Goal: Task Accomplishment & Management: Use online tool/utility

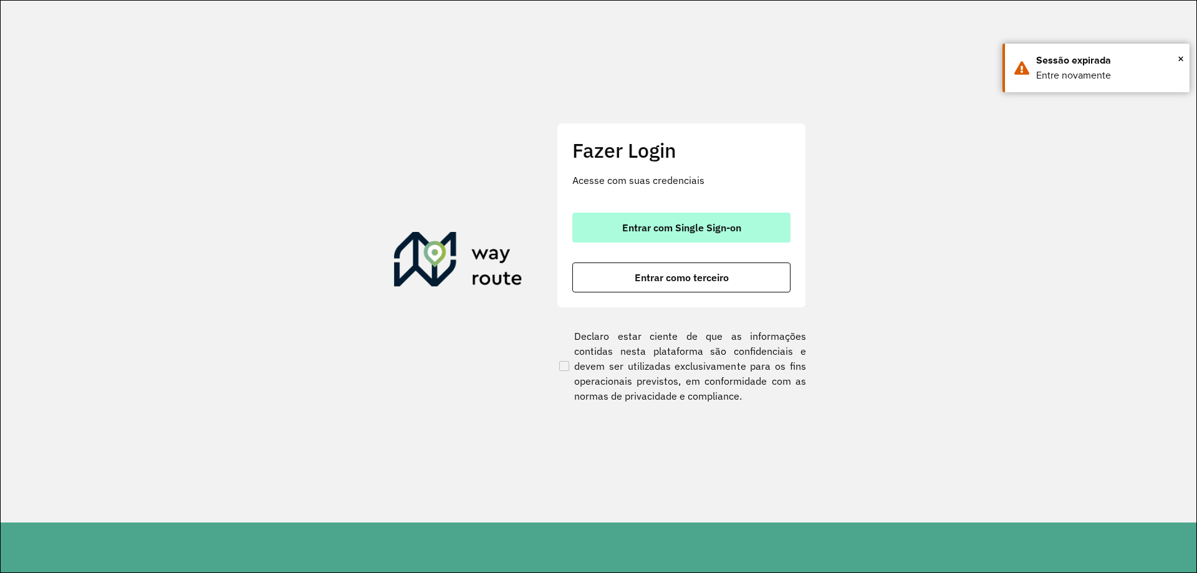
click at [689, 223] on span "Entrar com Single Sign-on" at bounding box center [681, 228] width 119 height 10
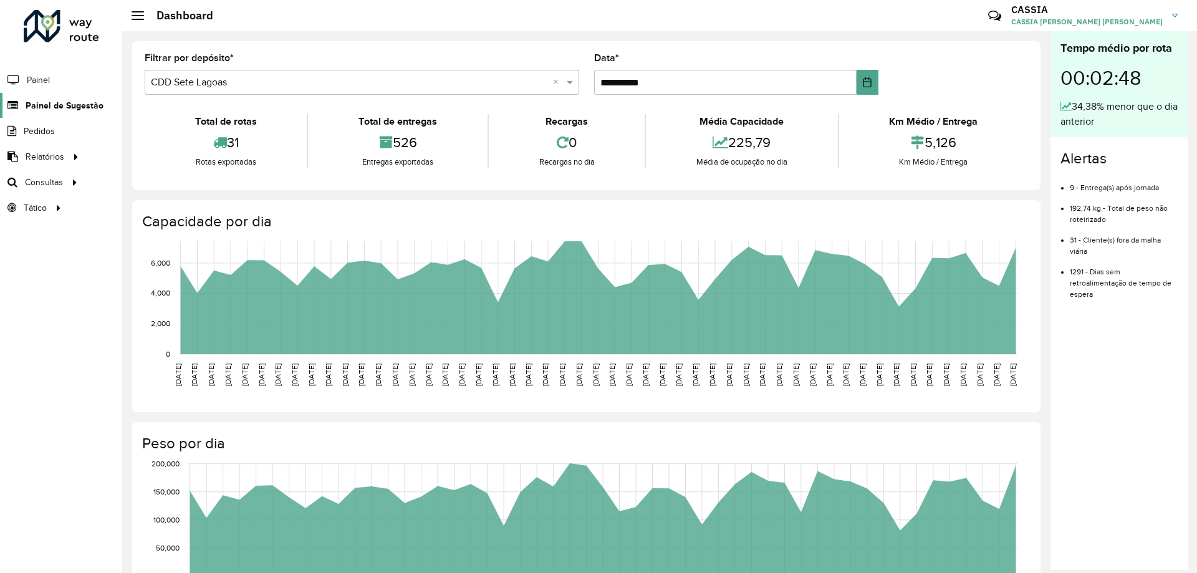
click at [82, 105] on span "Painel de Sugestão" at bounding box center [65, 105] width 78 height 13
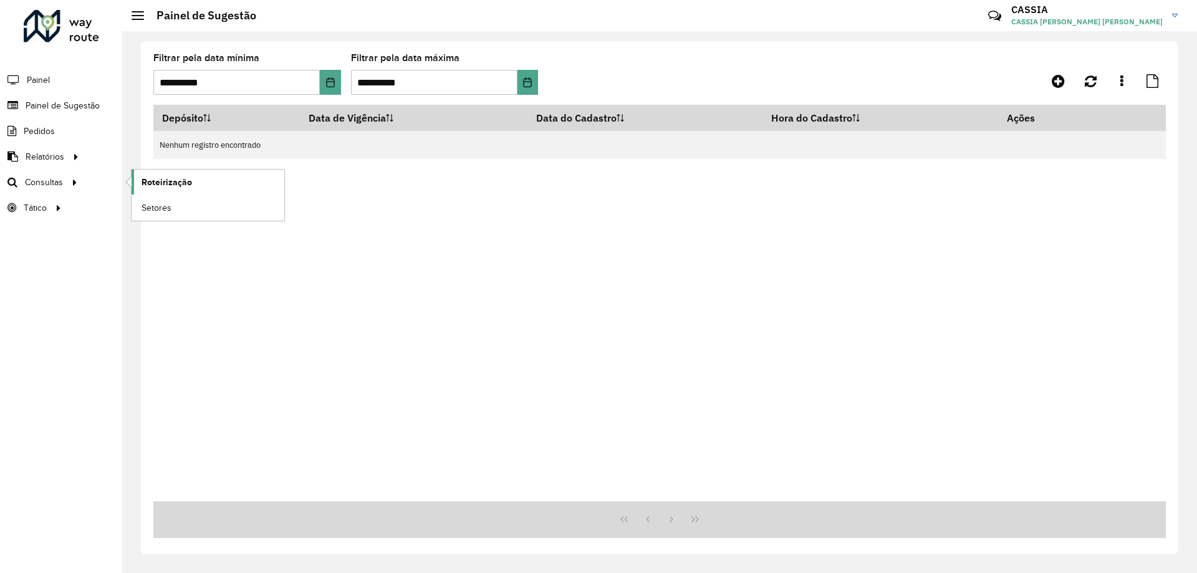
click at [163, 180] on span "Roteirização" at bounding box center [166, 182] width 50 height 13
drag, startPoint x: 879, startPoint y: 208, endPoint x: 845, endPoint y: 290, distance: 89.1
click at [879, 208] on div "Depósito Data de Vigência Data do Cadastro Hora do Cadastro Ações Nenhum regist…" at bounding box center [659, 303] width 1012 height 396
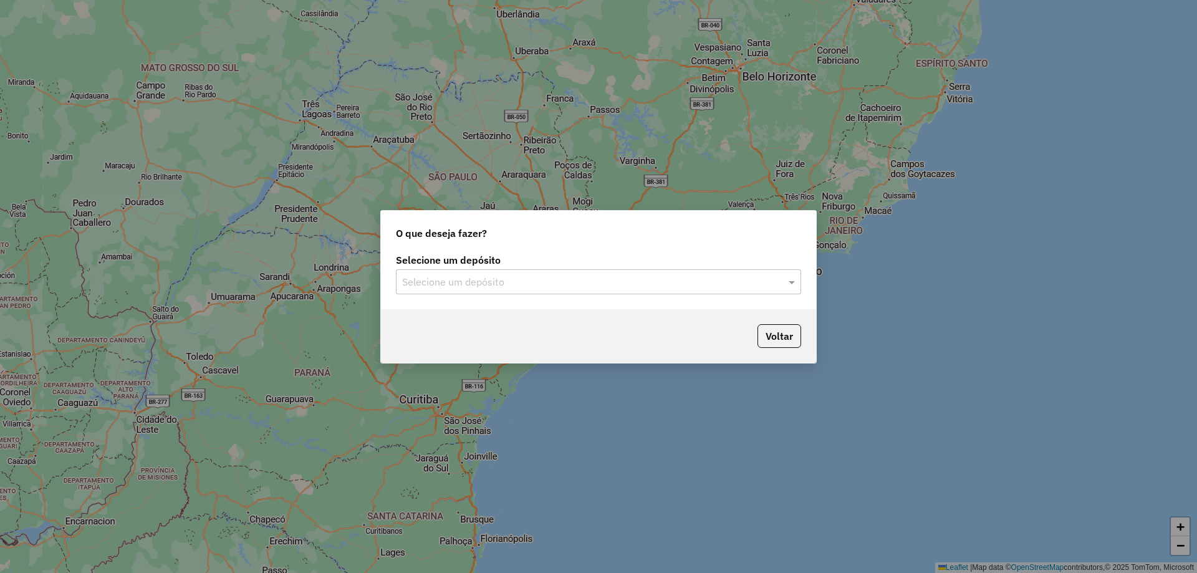
click at [525, 285] on input "text" at bounding box center [586, 282] width 368 height 15
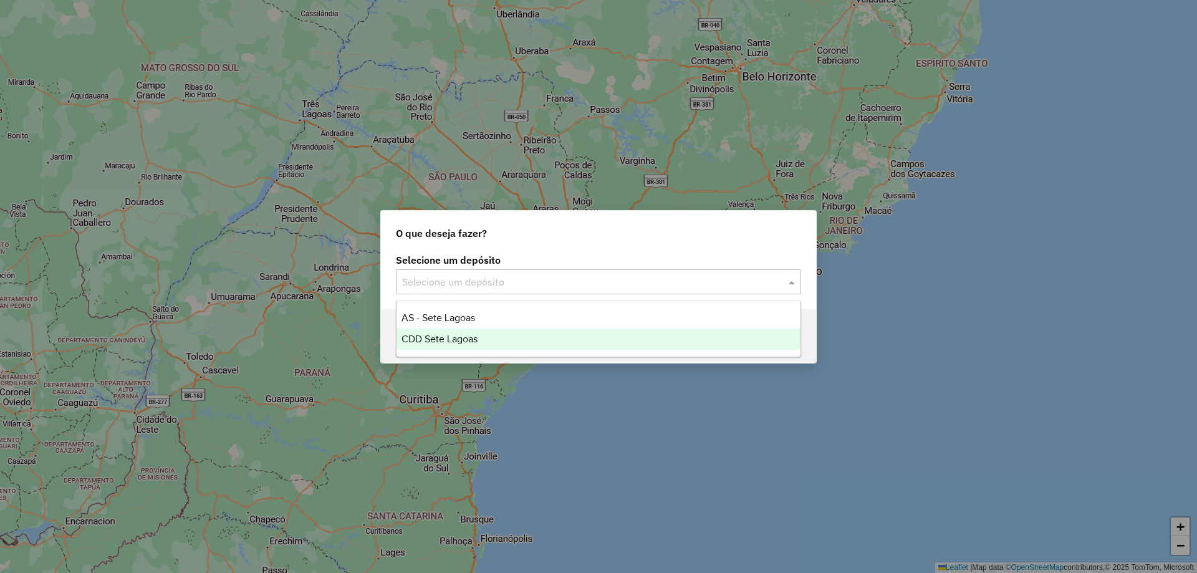
click at [451, 333] on span "CDD Sete Lagoas" at bounding box center [439, 338] width 76 height 11
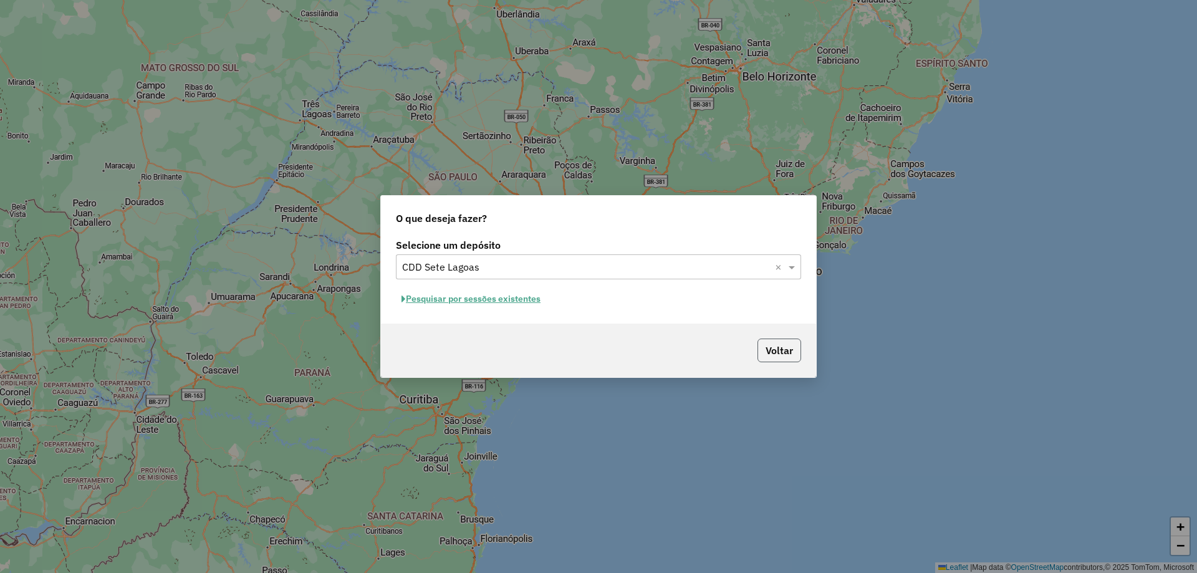
click at [781, 346] on button "Voltar" at bounding box center [779, 350] width 44 height 24
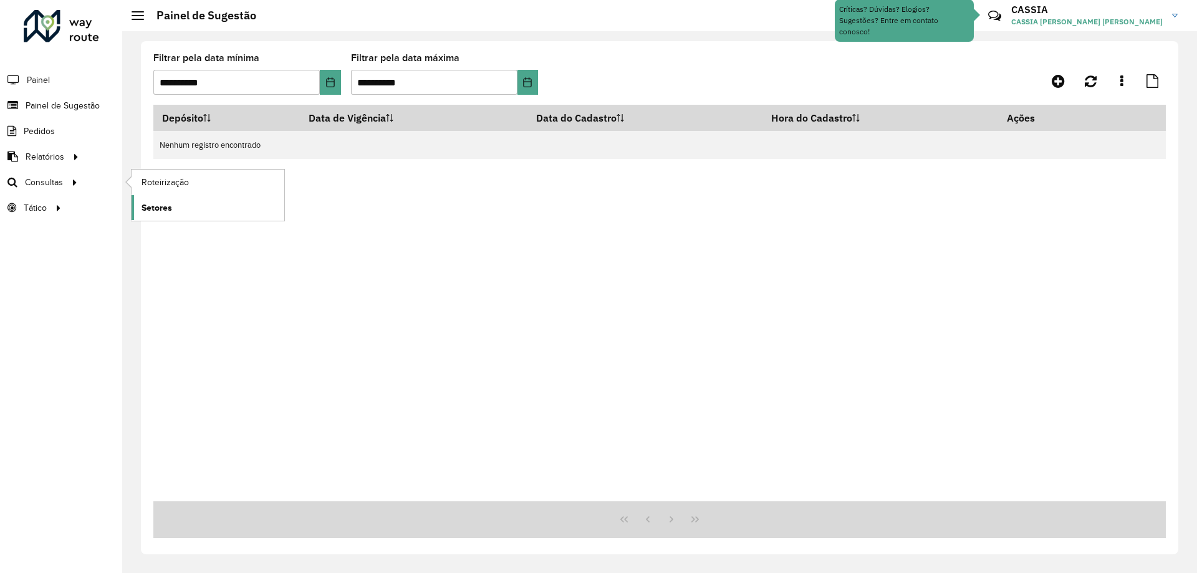
click at [168, 213] on span "Setores" at bounding box center [156, 207] width 31 height 13
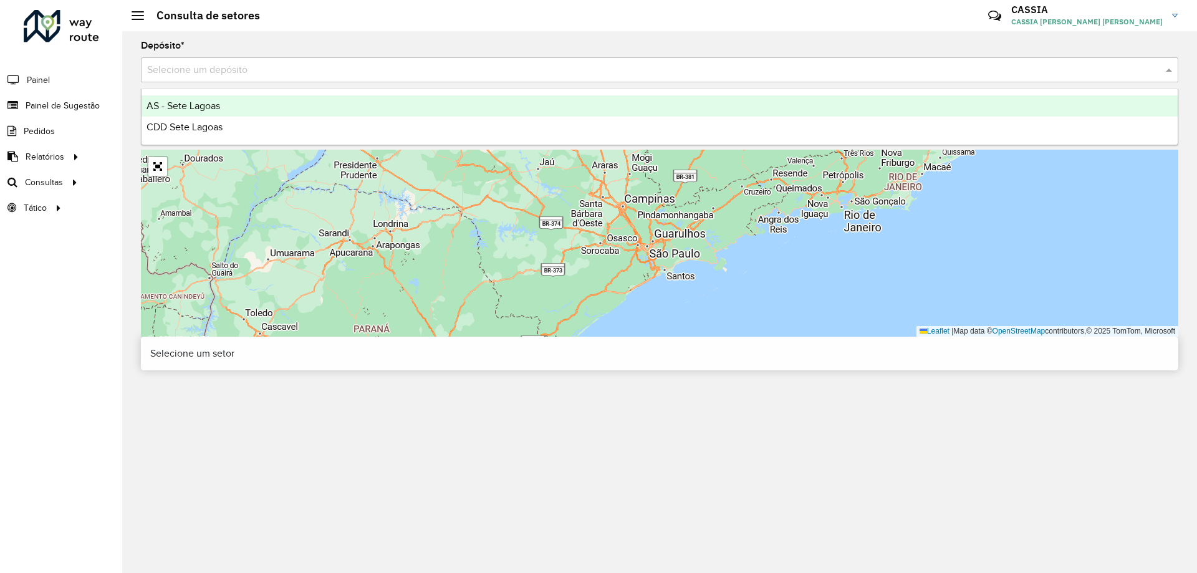
click at [253, 70] on input "text" at bounding box center [647, 70] width 1000 height 15
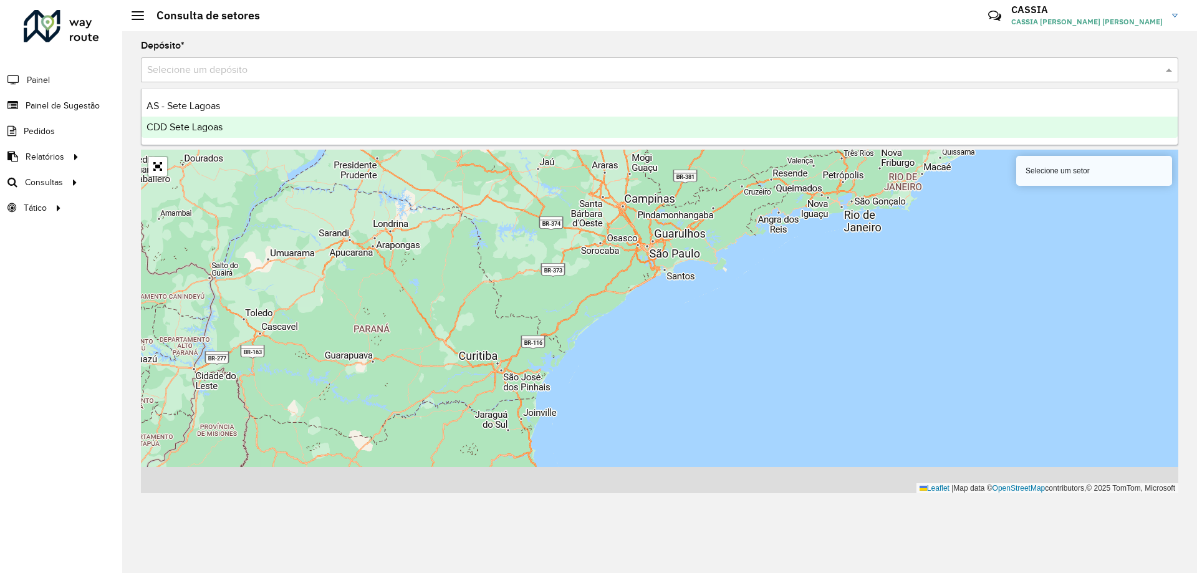
click at [186, 127] on span "CDD Sete Lagoas" at bounding box center [184, 127] width 76 height 11
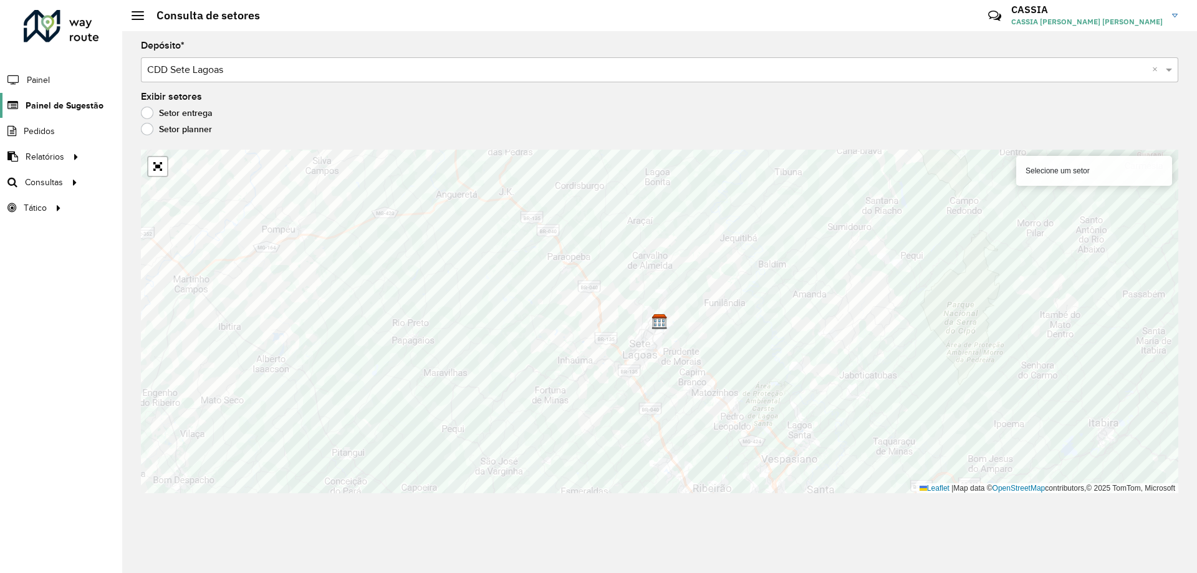
click at [67, 105] on span "Painel de Sugestão" at bounding box center [65, 105] width 78 height 13
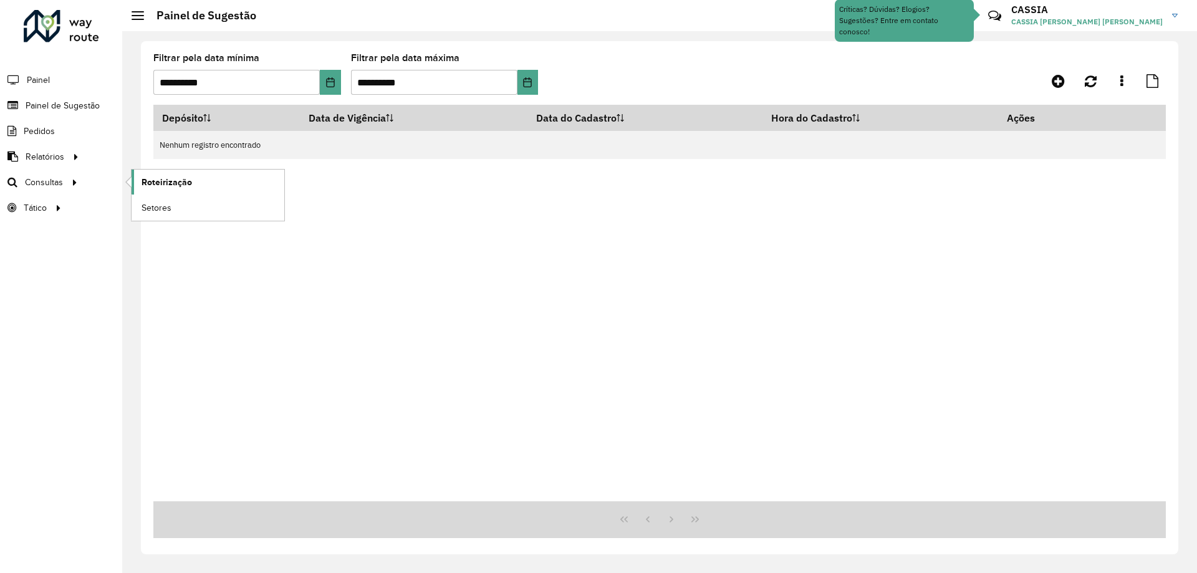
click at [203, 181] on link "Roteirização" at bounding box center [208, 182] width 153 height 25
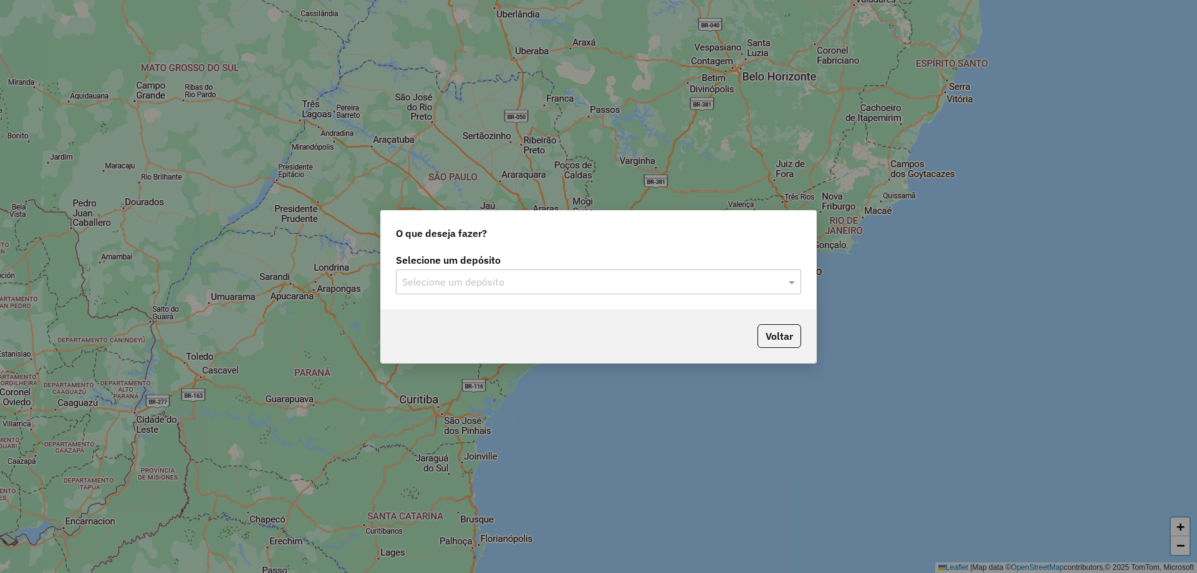
click at [527, 282] on input "text" at bounding box center [586, 282] width 368 height 15
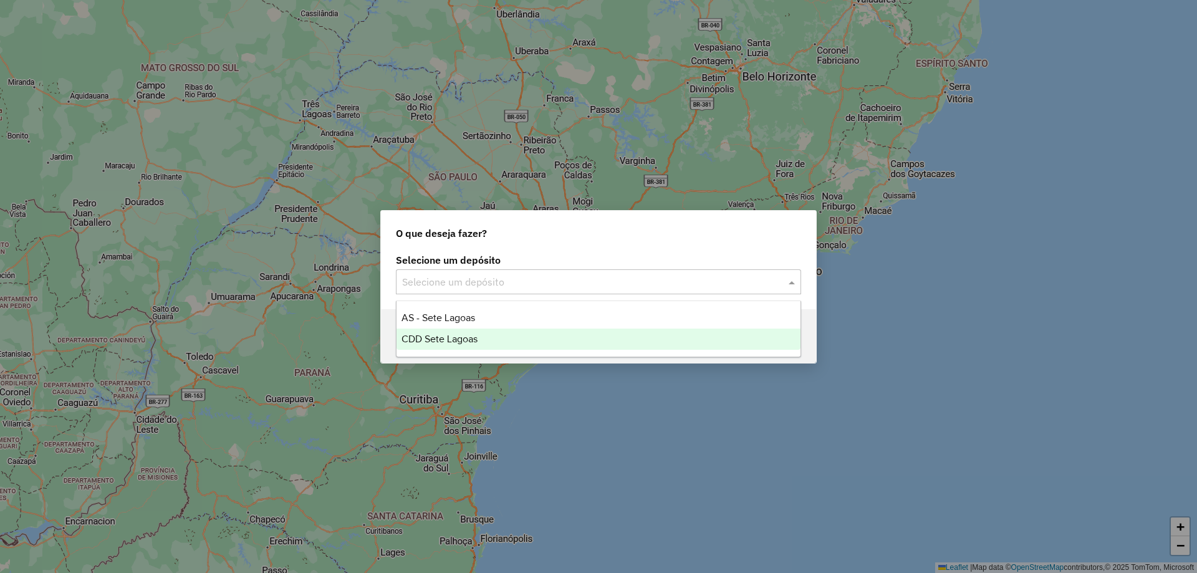
click at [470, 338] on span "CDD Sete Lagoas" at bounding box center [439, 338] width 76 height 11
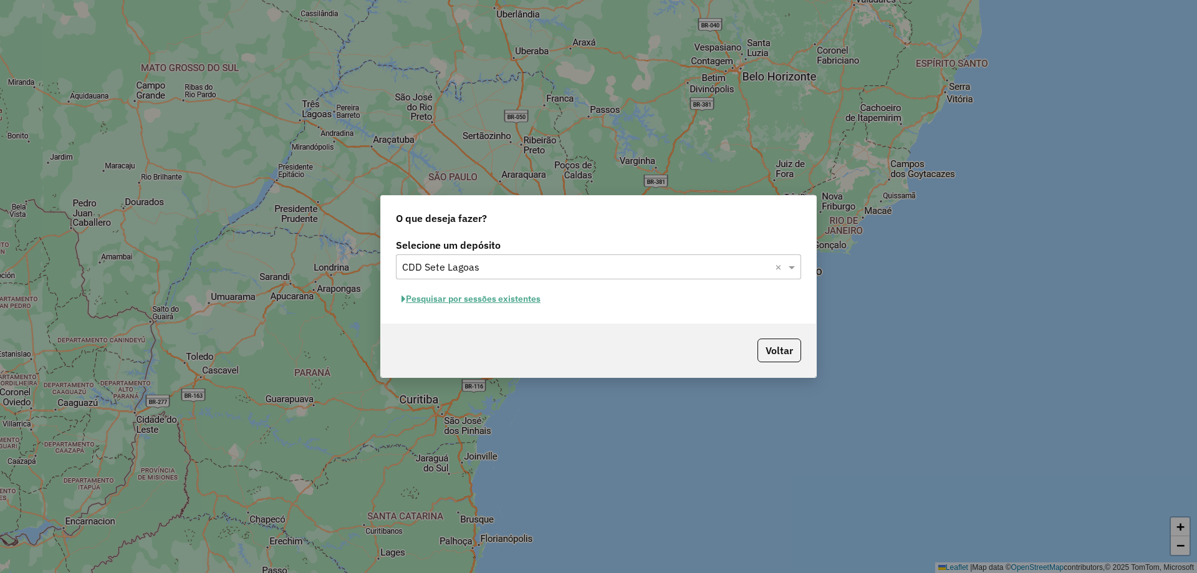
click at [504, 298] on button "Pesquisar por sessões existentes" at bounding box center [471, 298] width 150 height 19
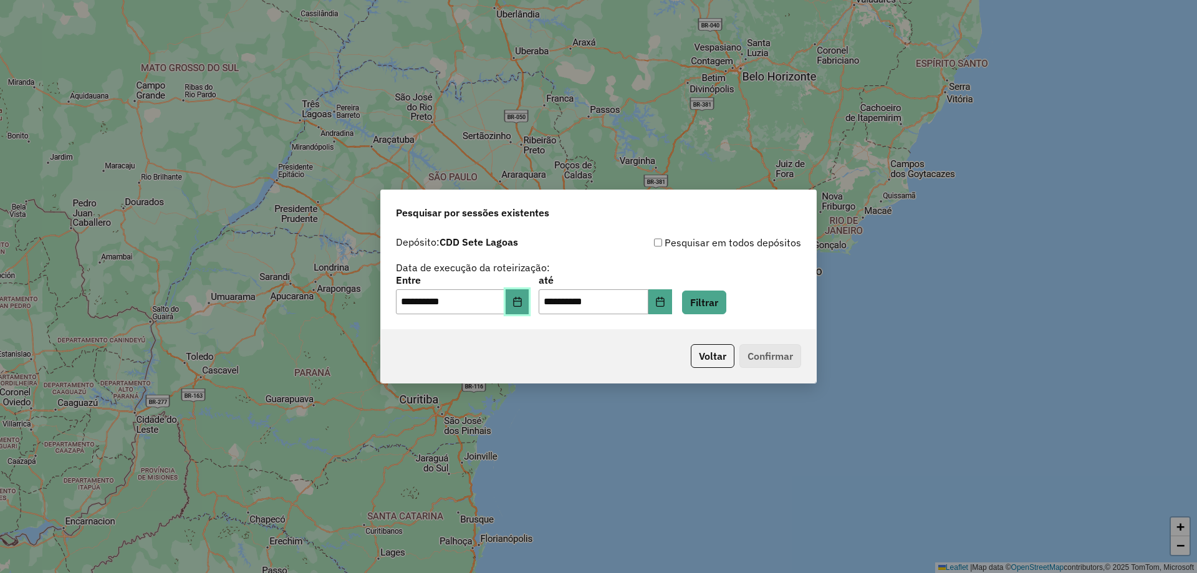
click at [521, 306] on icon "Choose Date" at bounding box center [517, 302] width 8 height 10
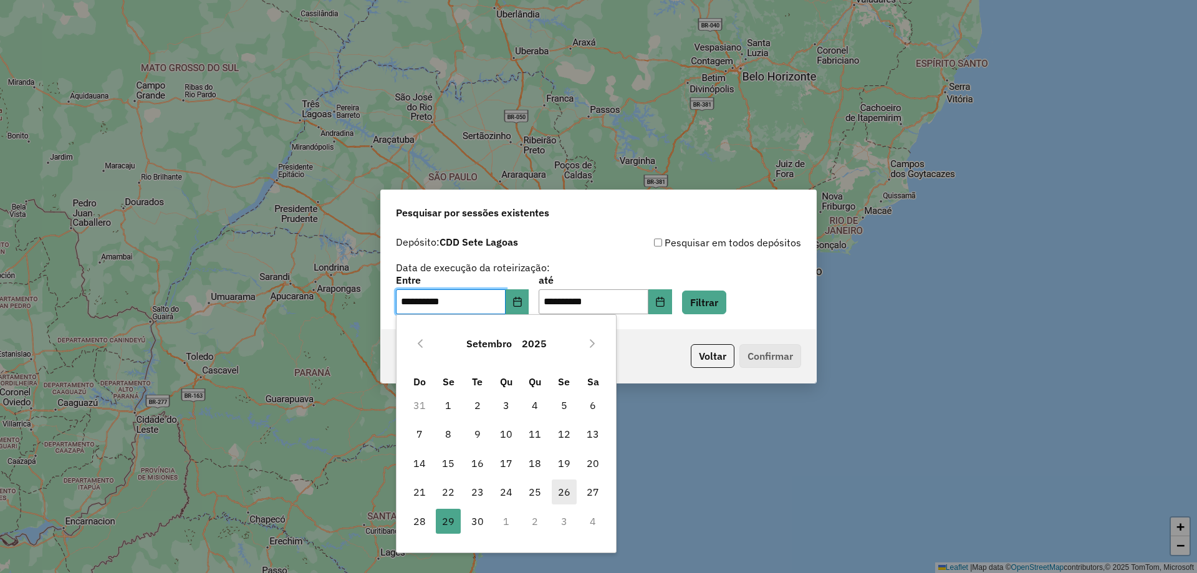
click at [565, 493] on span "26" at bounding box center [564, 491] width 25 height 25
type input "**********"
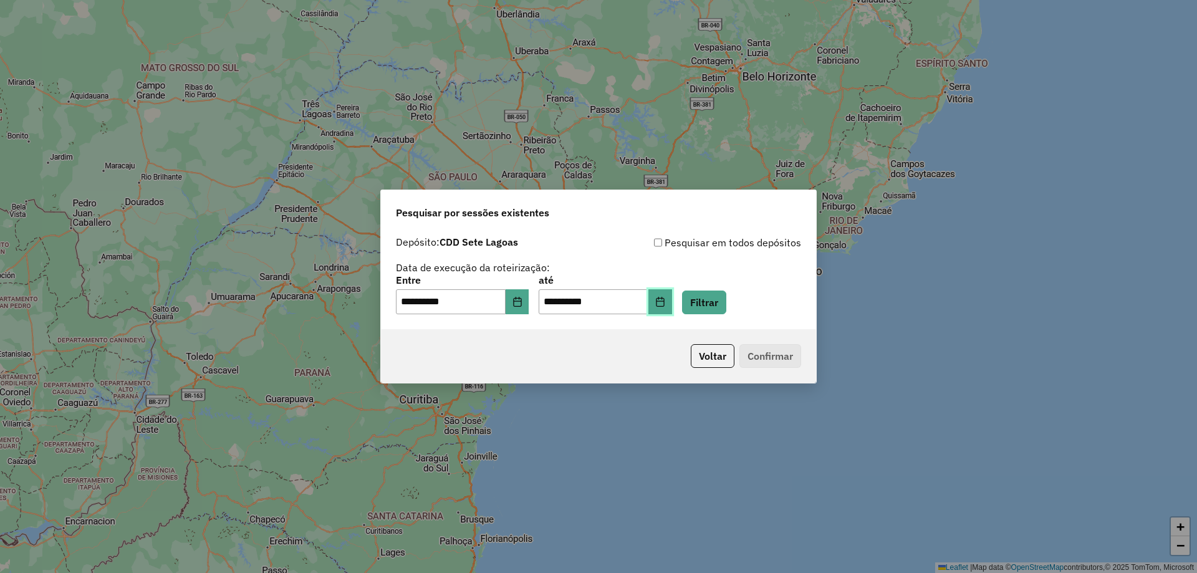
click at [665, 300] on icon "Choose Date" at bounding box center [660, 302] width 10 height 10
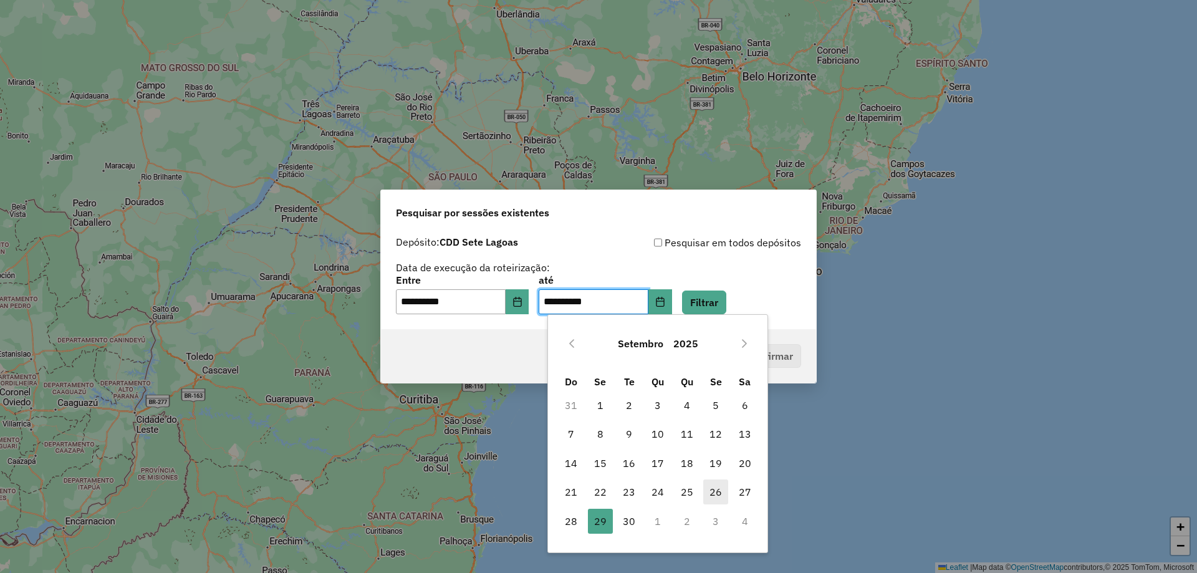
click at [720, 489] on span "26" at bounding box center [715, 491] width 25 height 25
type input "**********"
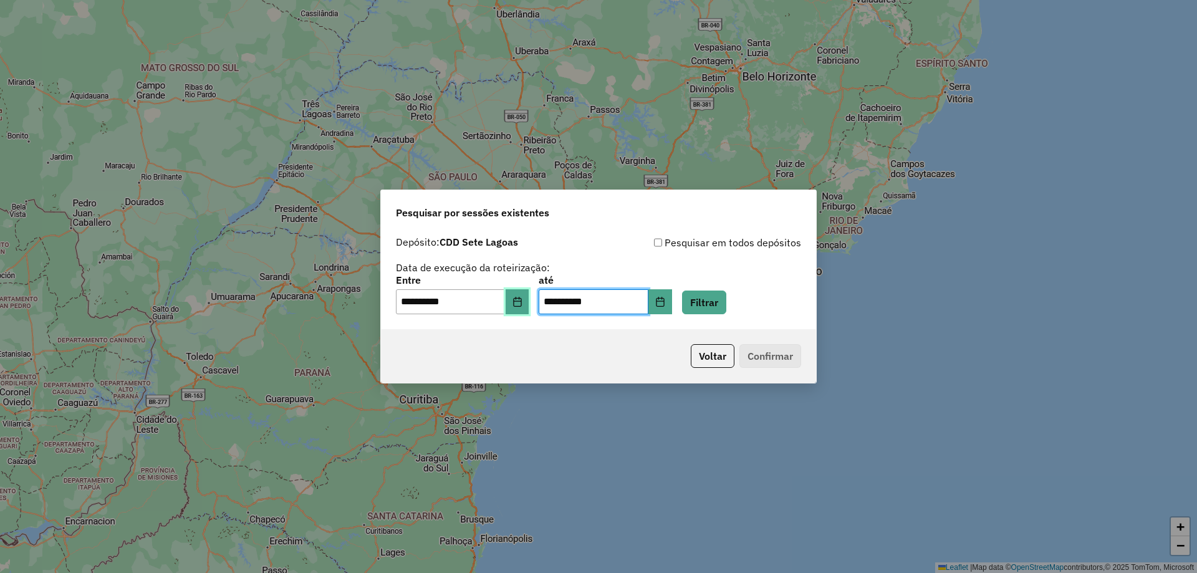
click at [521, 303] on icon "Choose Date" at bounding box center [517, 302] width 8 height 10
click at [716, 297] on button "Filtrar" at bounding box center [704, 302] width 44 height 24
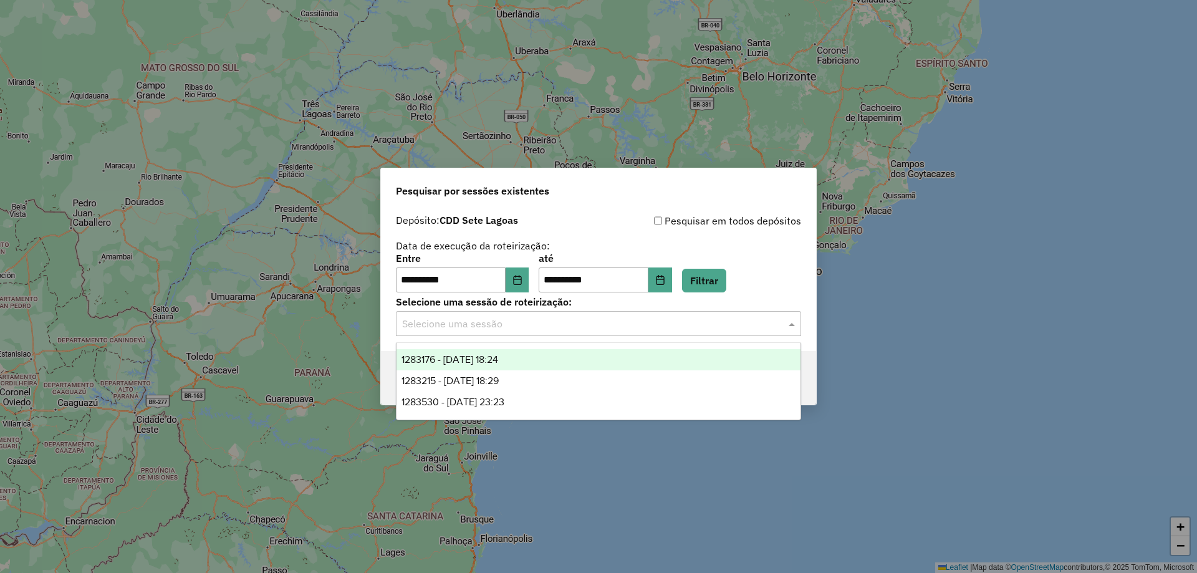
click at [610, 325] on input "text" at bounding box center [586, 324] width 368 height 15
click at [498, 362] on span "1283176 - 26/09/2025 18:24" at bounding box center [449, 359] width 97 height 11
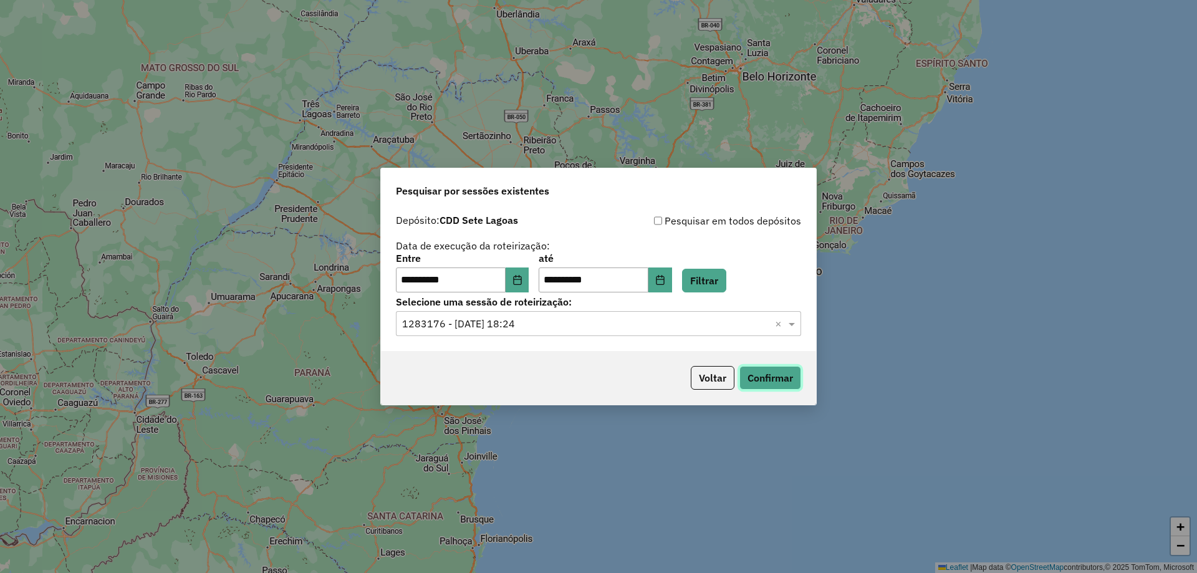
click at [770, 376] on button "Confirmar" at bounding box center [770, 378] width 62 height 24
click at [580, 326] on input "text" at bounding box center [586, 324] width 368 height 15
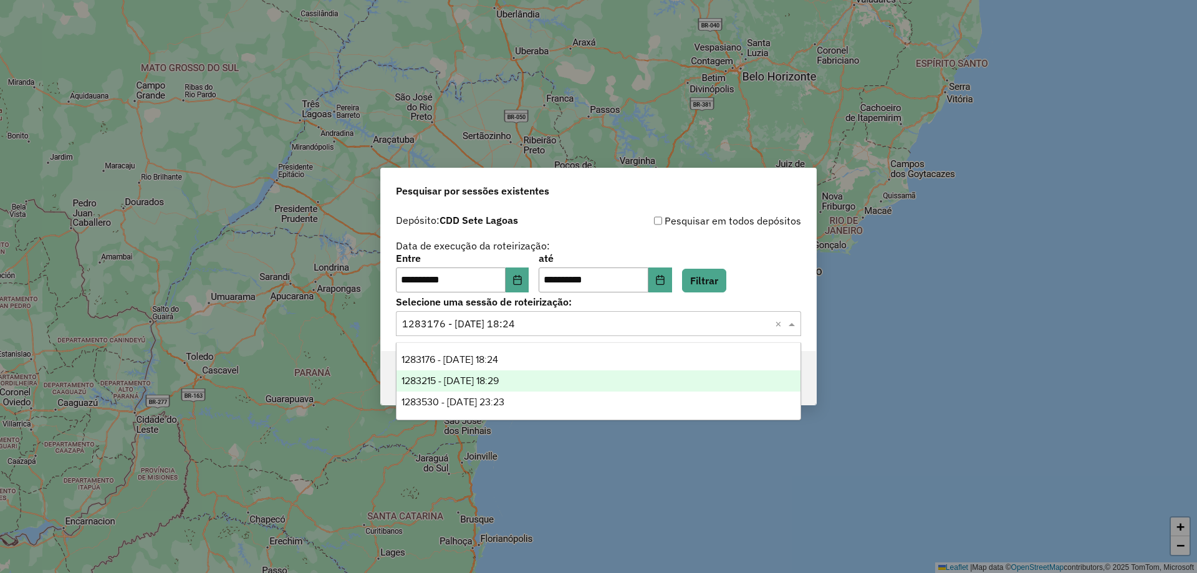
click at [513, 375] on div "1283215 - 26/09/2025 18:29" at bounding box center [598, 380] width 404 height 21
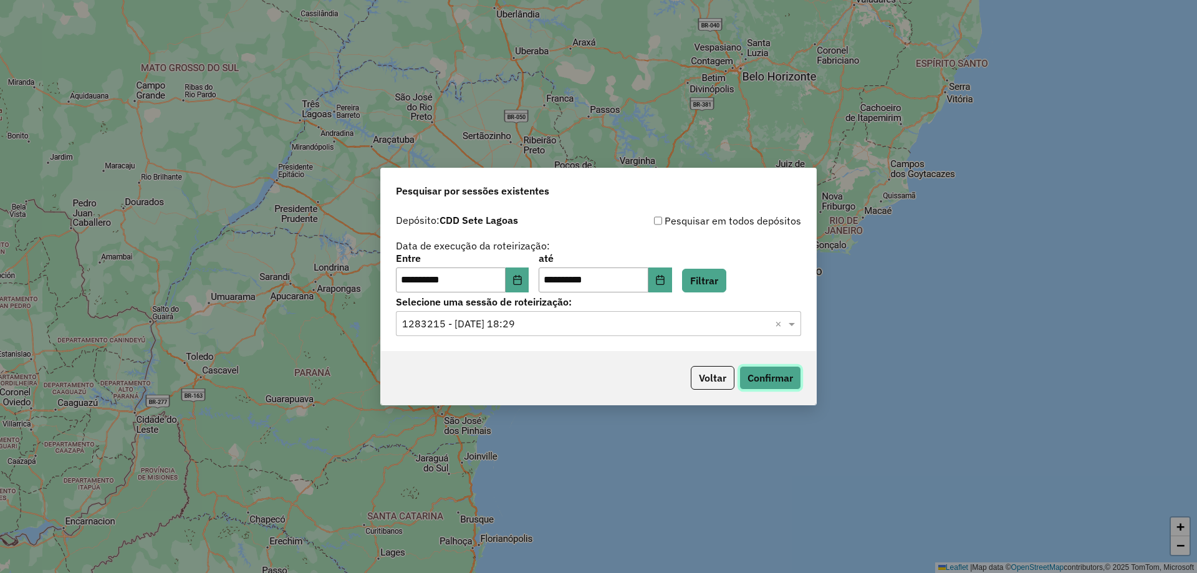
click at [782, 376] on button "Confirmar" at bounding box center [770, 378] width 62 height 24
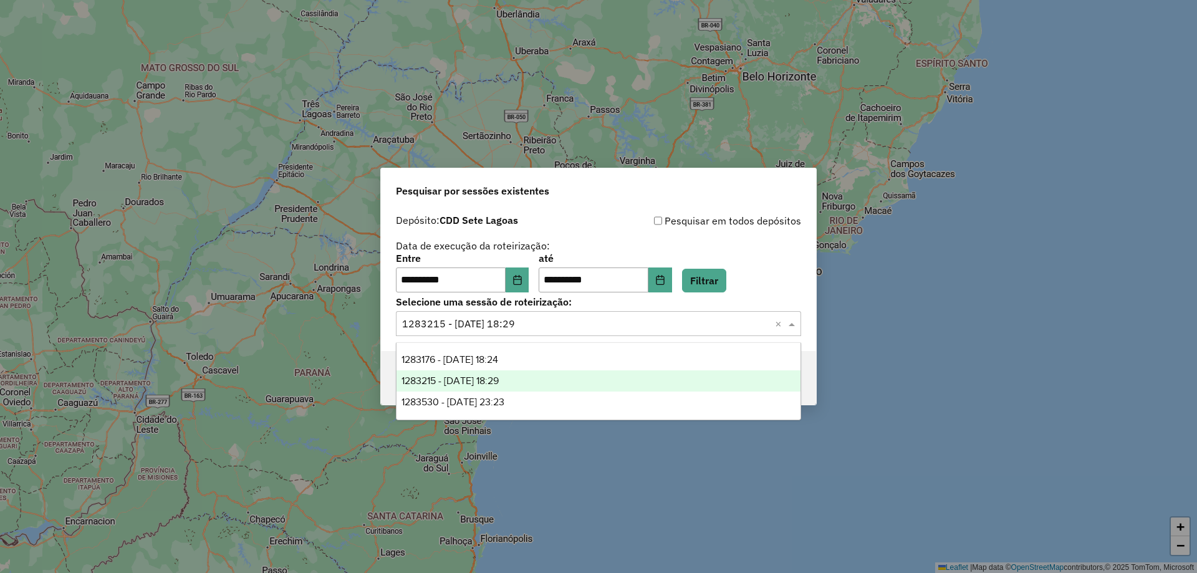
click at [553, 330] on input "text" at bounding box center [586, 324] width 368 height 15
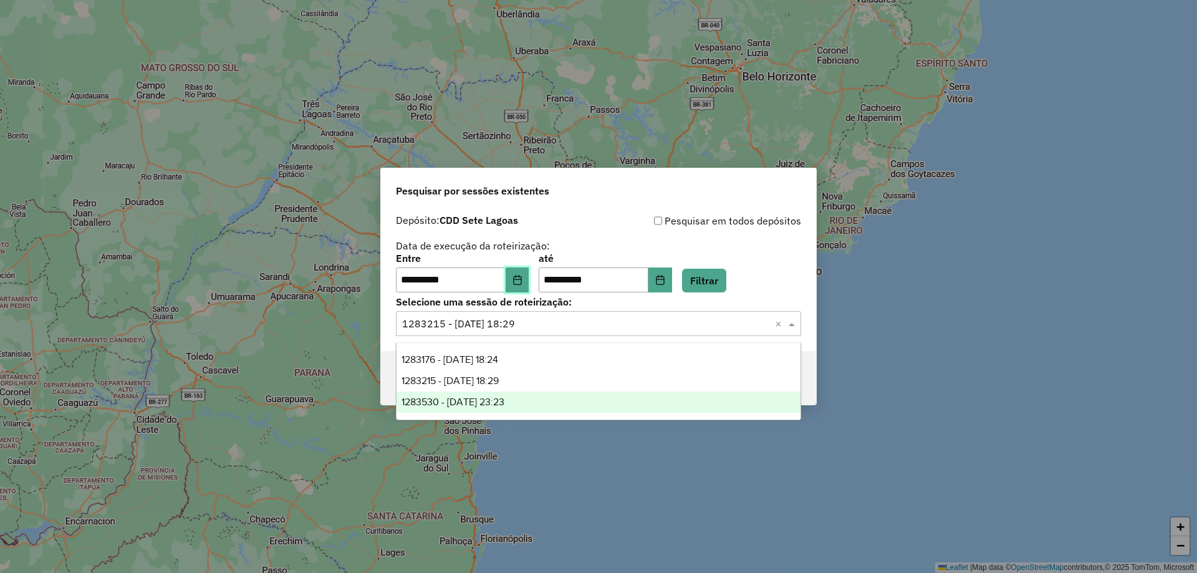
click at [522, 282] on icon "Choose Date" at bounding box center [517, 280] width 10 height 10
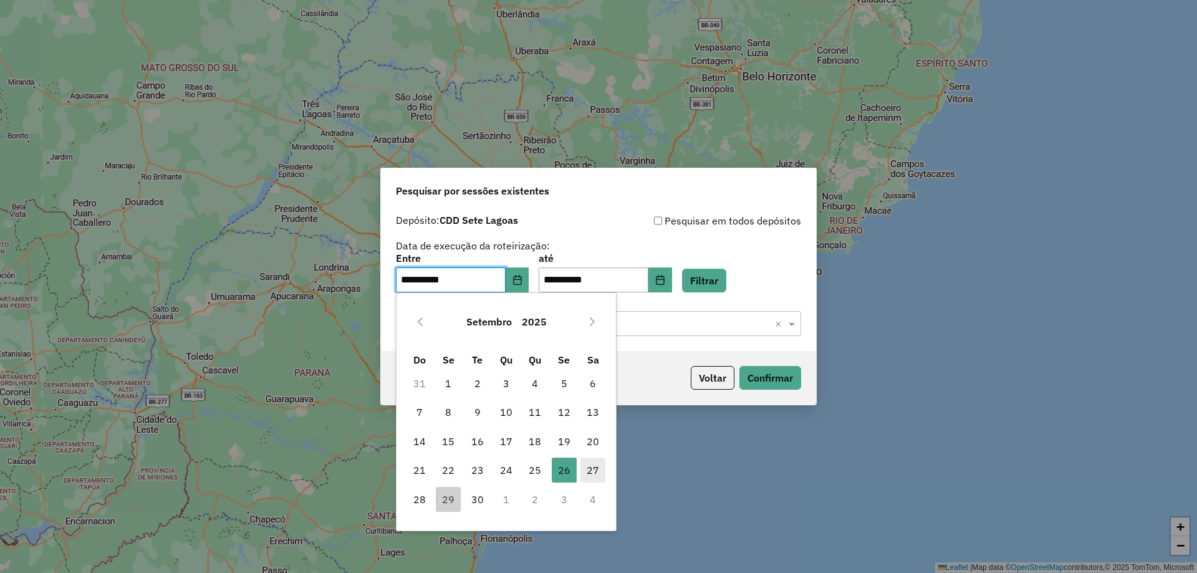
click at [591, 471] on span "27" at bounding box center [592, 469] width 25 height 25
type input "**********"
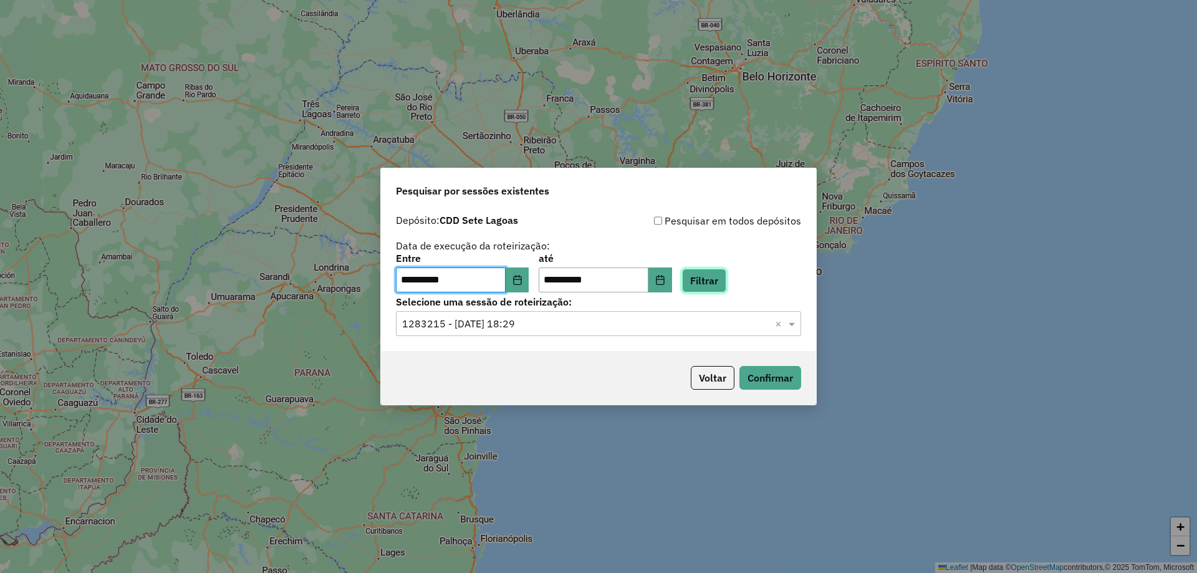
click at [726, 281] on button "Filtrar" at bounding box center [704, 281] width 44 height 24
click at [514, 332] on div "Selecione uma sessão × ×" at bounding box center [598, 323] width 405 height 25
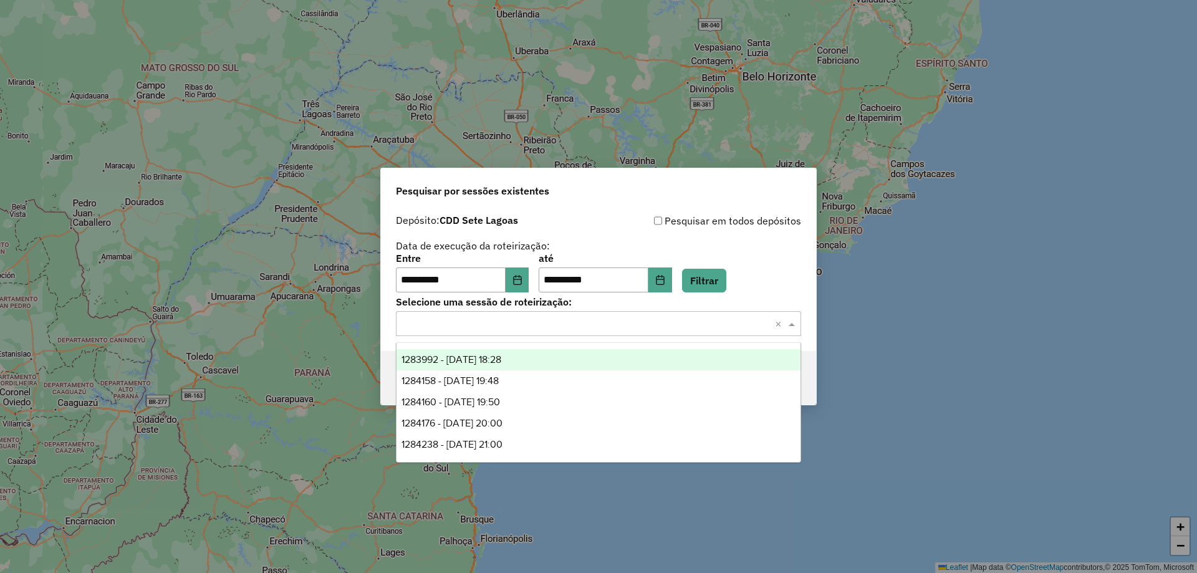
click at [526, 357] on div "1283992 - 27/09/2025 18:28" at bounding box center [598, 359] width 404 height 21
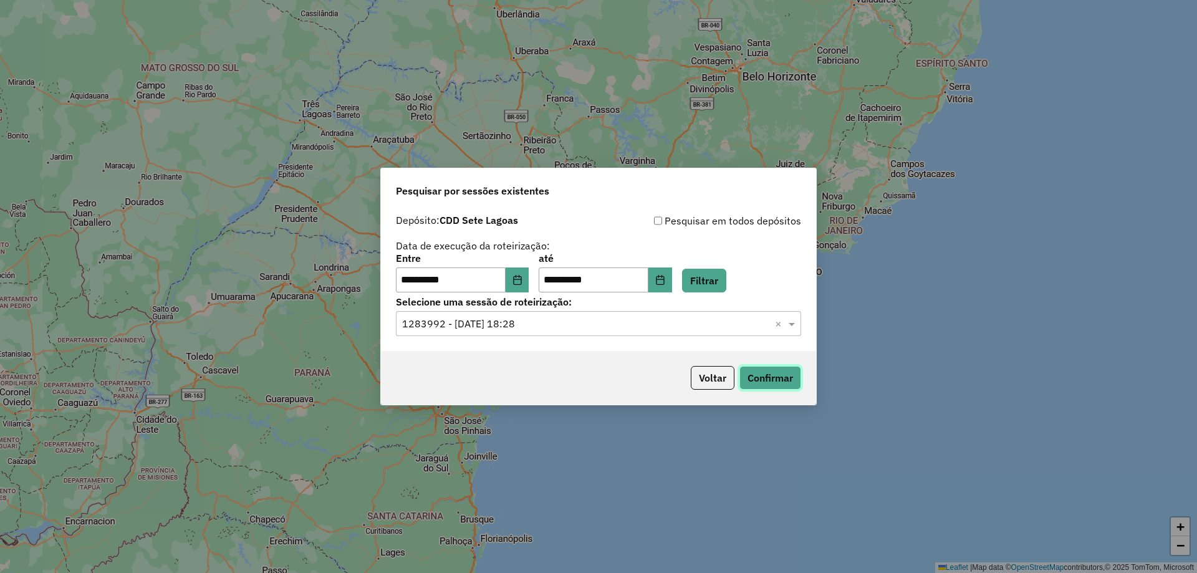
click at [759, 377] on button "Confirmar" at bounding box center [770, 378] width 62 height 24
click at [522, 282] on icon "Choose Date" at bounding box center [517, 280] width 10 height 10
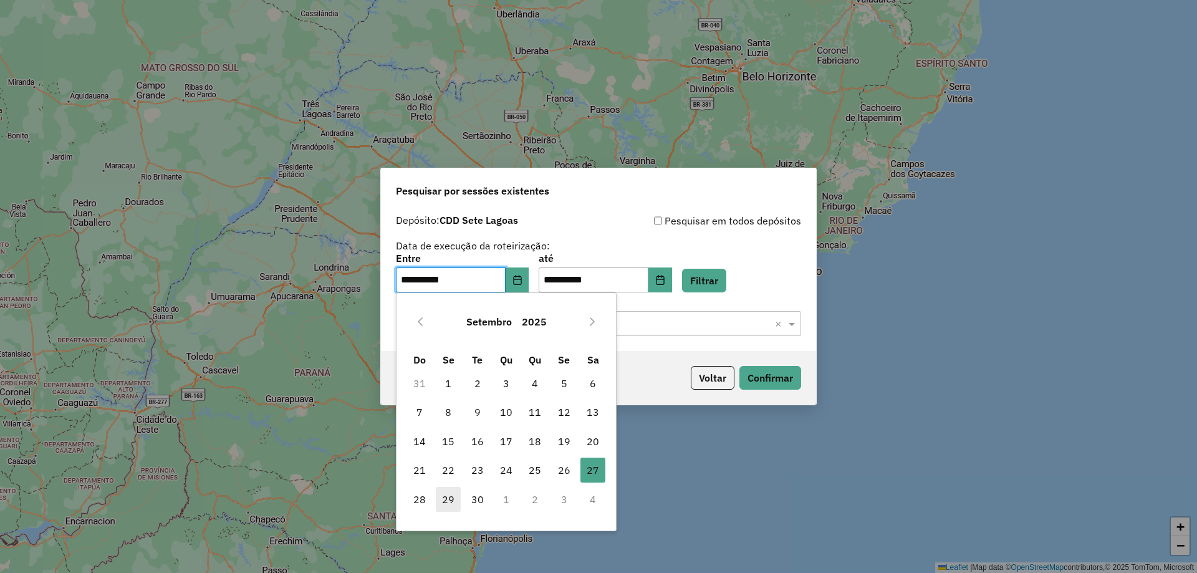
click at [444, 501] on span "29" at bounding box center [448, 499] width 25 height 25
type input "**********"
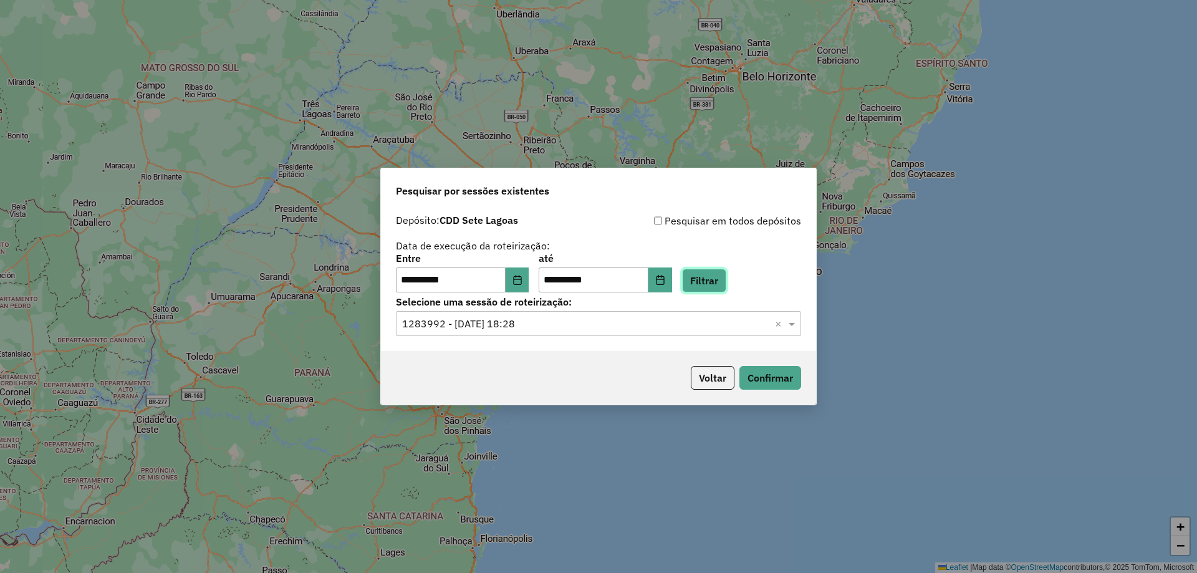
click at [726, 284] on button "Filtrar" at bounding box center [704, 281] width 44 height 24
click at [630, 323] on input "text" at bounding box center [586, 324] width 368 height 15
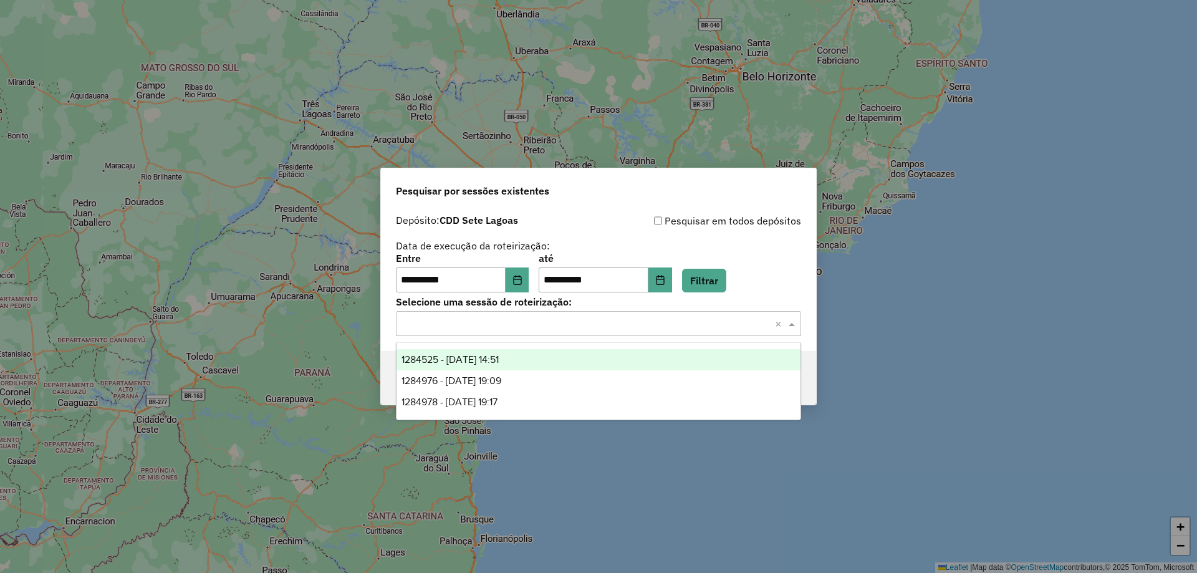
click at [499, 362] on span "1284525 - 29/09/2025 14:51" at bounding box center [449, 359] width 97 height 11
click at [566, 323] on input "text" at bounding box center [586, 324] width 368 height 15
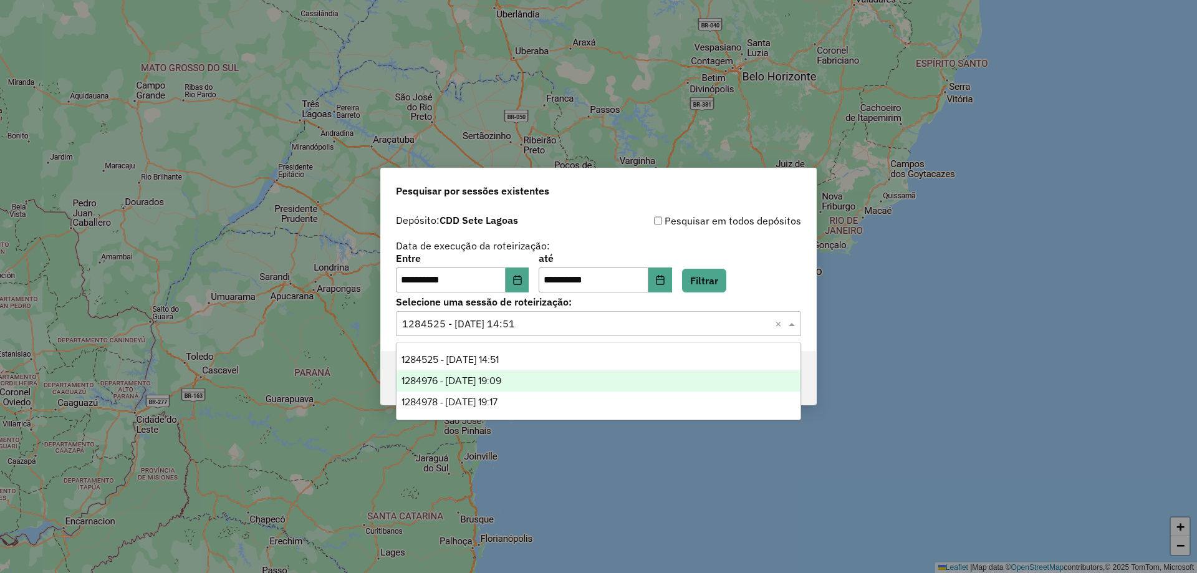
click at [501, 376] on span "1284976 - 29/09/2025 19:09" at bounding box center [451, 380] width 100 height 11
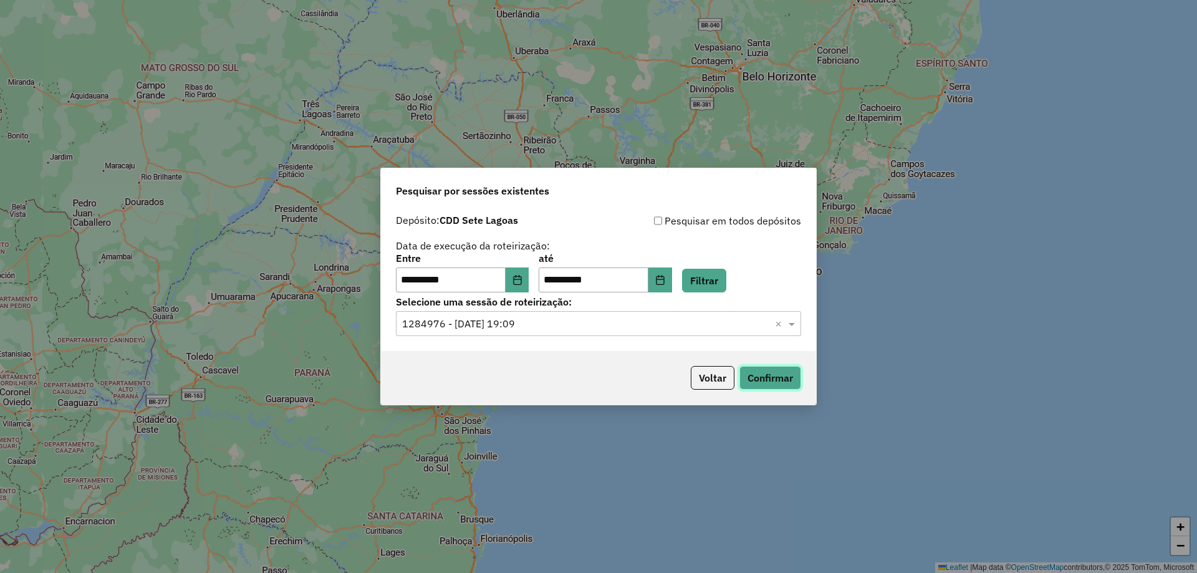
click at [775, 380] on button "Confirmar" at bounding box center [770, 378] width 62 height 24
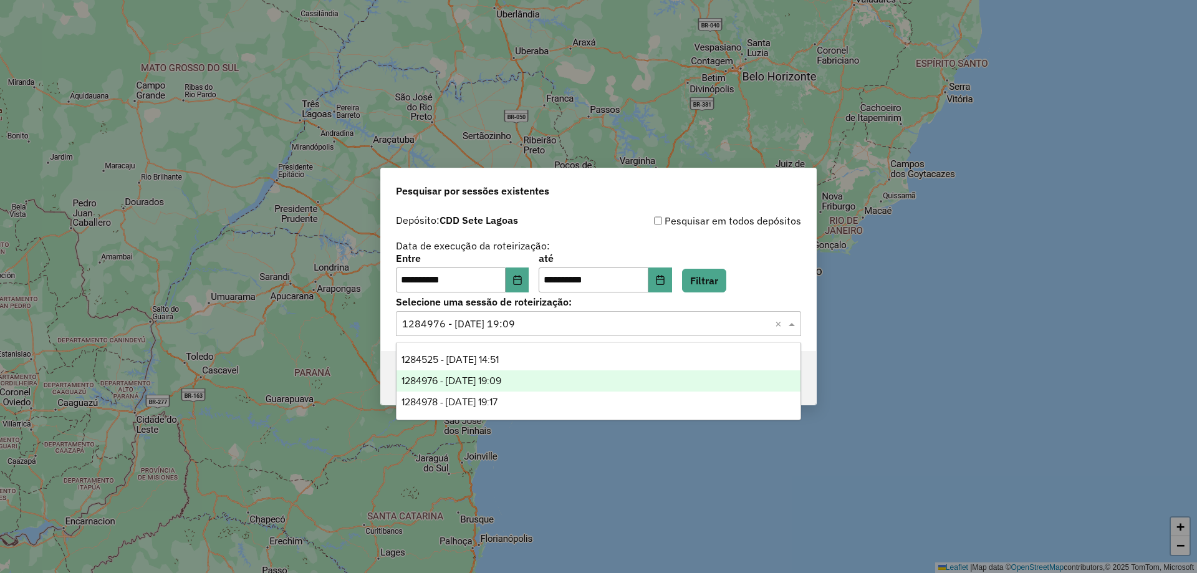
click at [606, 320] on input "text" at bounding box center [586, 324] width 368 height 15
click at [497, 399] on span "1284978 - 29/09/2025 19:17" at bounding box center [449, 401] width 96 height 11
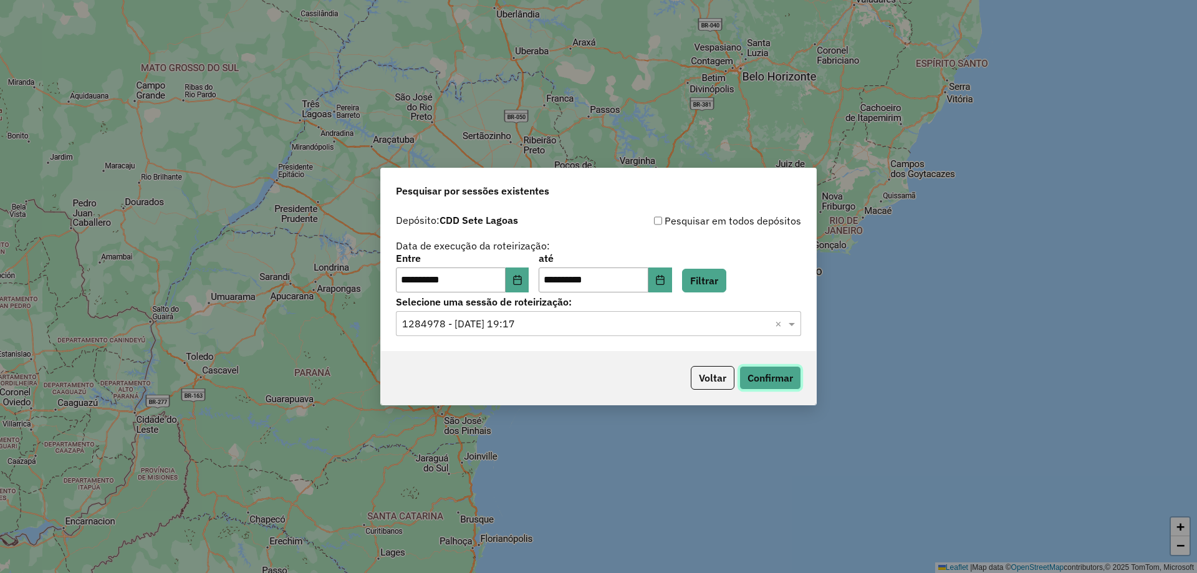
click at [773, 376] on button "Confirmar" at bounding box center [770, 378] width 62 height 24
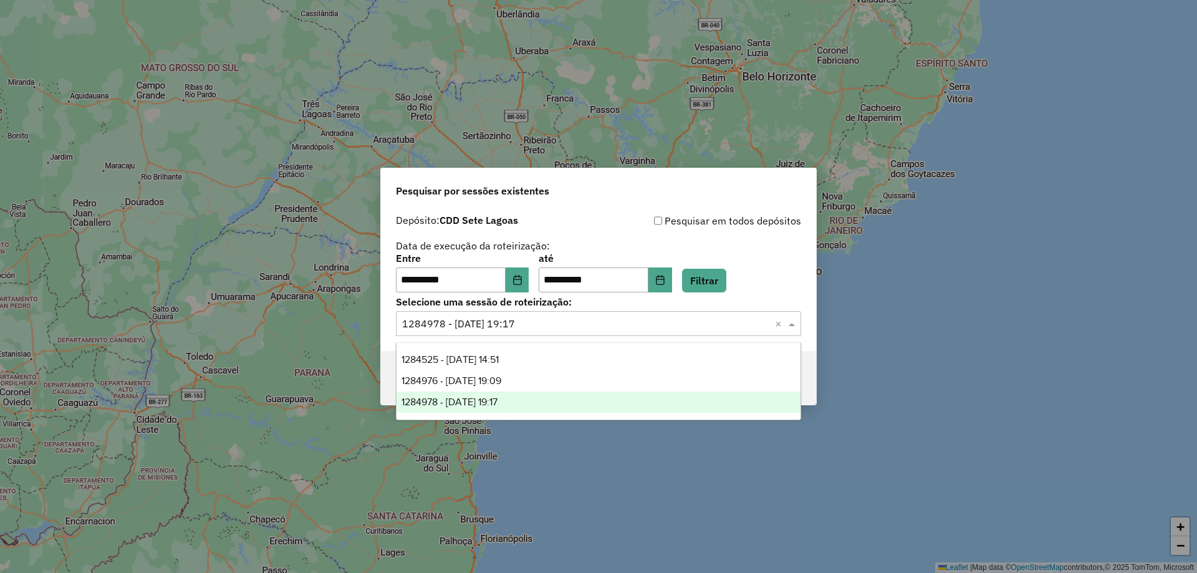
click at [556, 326] on input "text" at bounding box center [586, 324] width 368 height 15
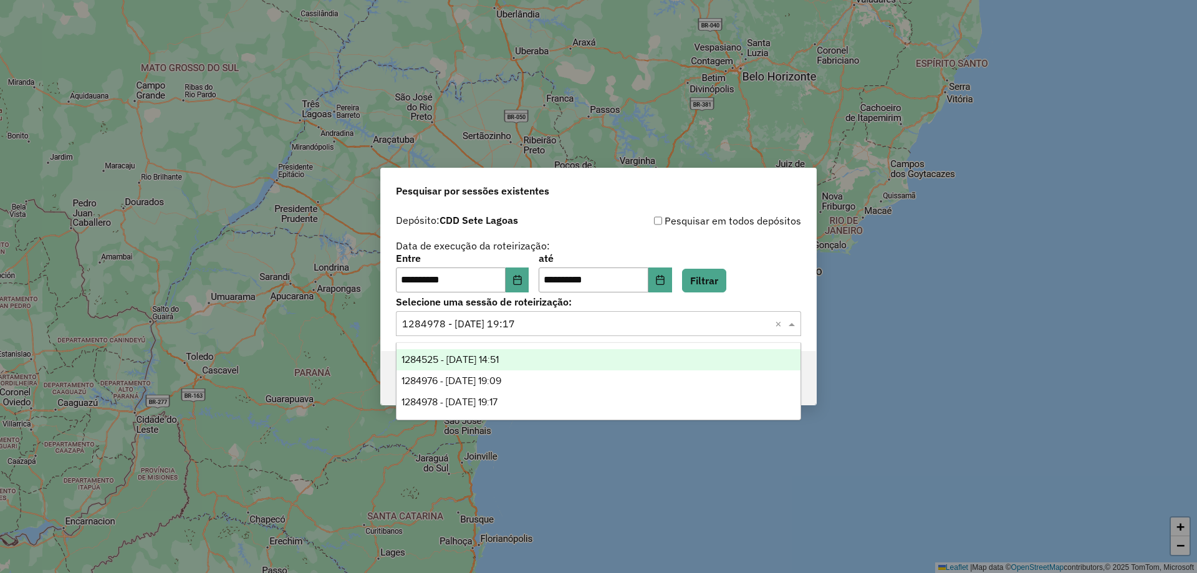
click at [499, 361] on span "1284525 - 29/09/2025 14:51" at bounding box center [449, 359] width 97 height 11
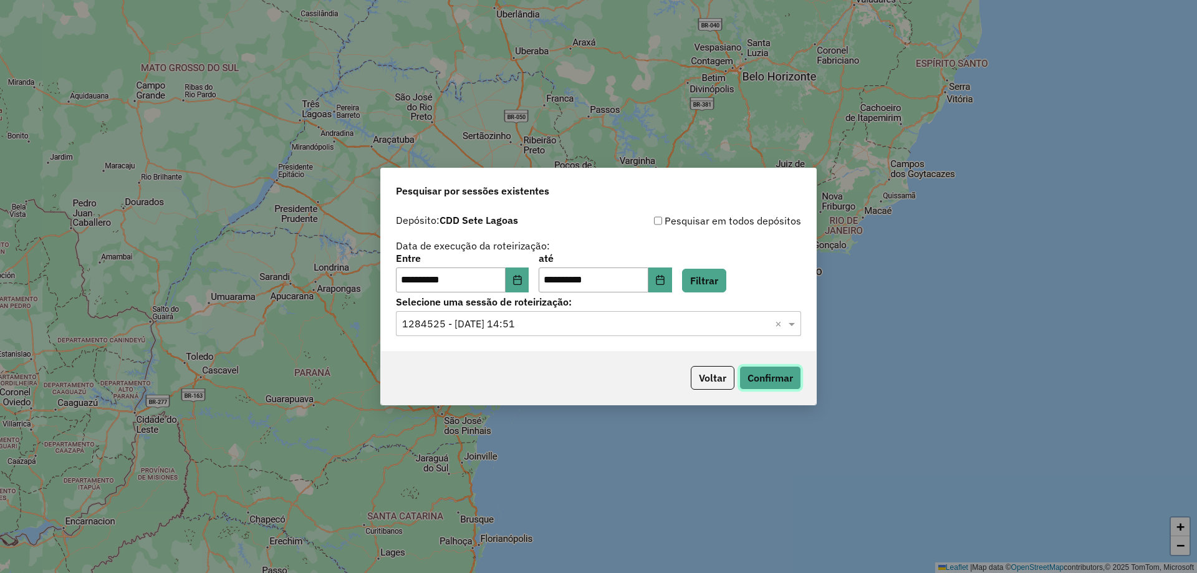
click at [762, 379] on button "Confirmar" at bounding box center [770, 378] width 62 height 24
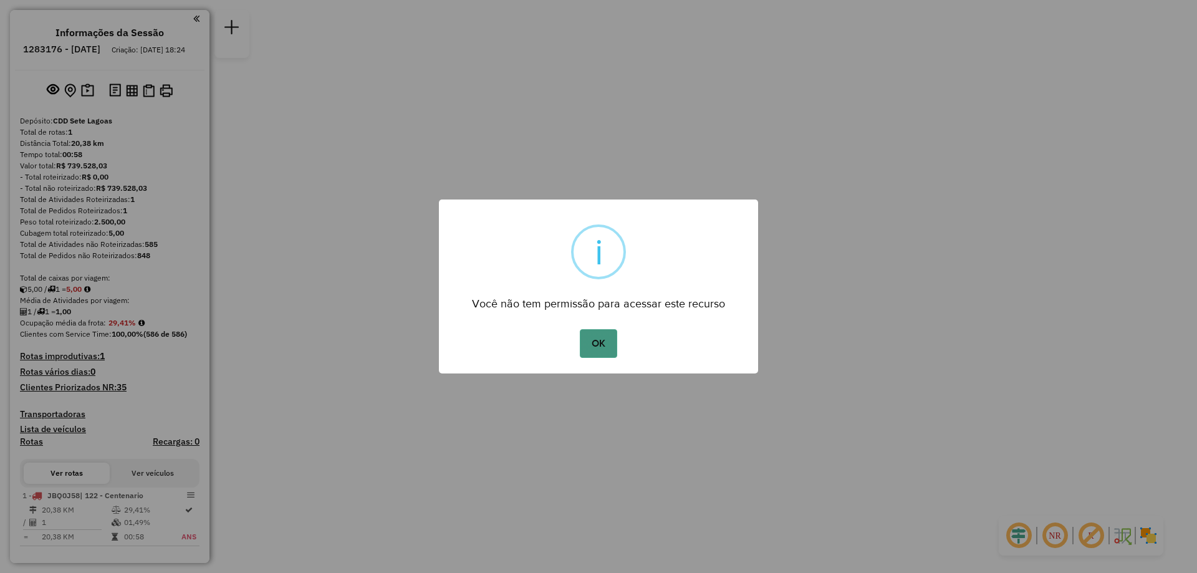
click at [608, 352] on button "OK" at bounding box center [598, 343] width 37 height 29
click at [608, 344] on button "OK" at bounding box center [598, 343] width 37 height 29
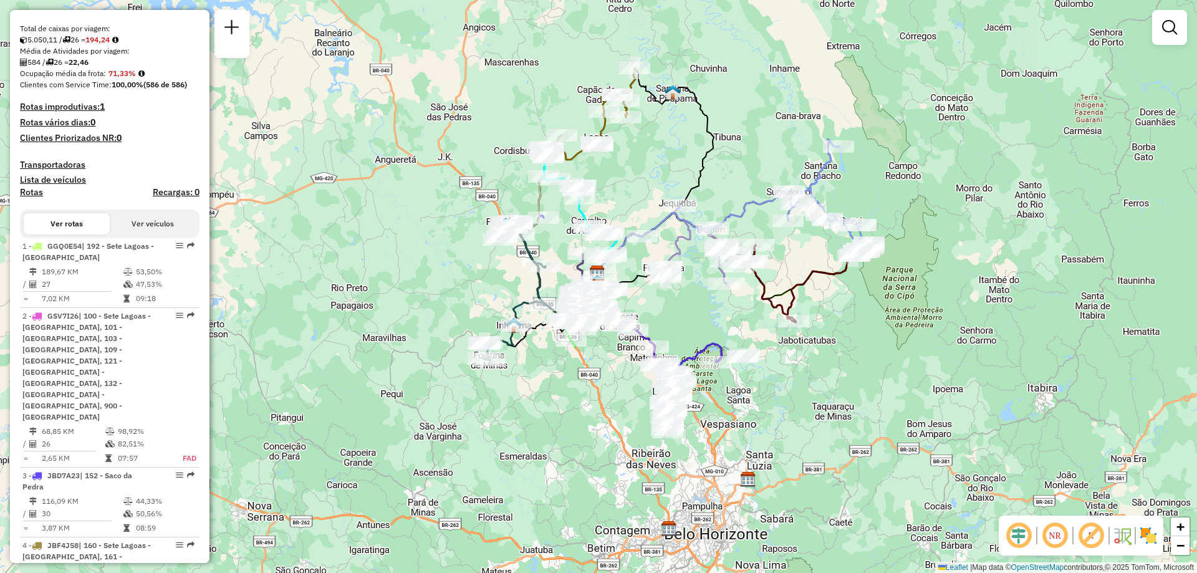
scroll to position [499, 0]
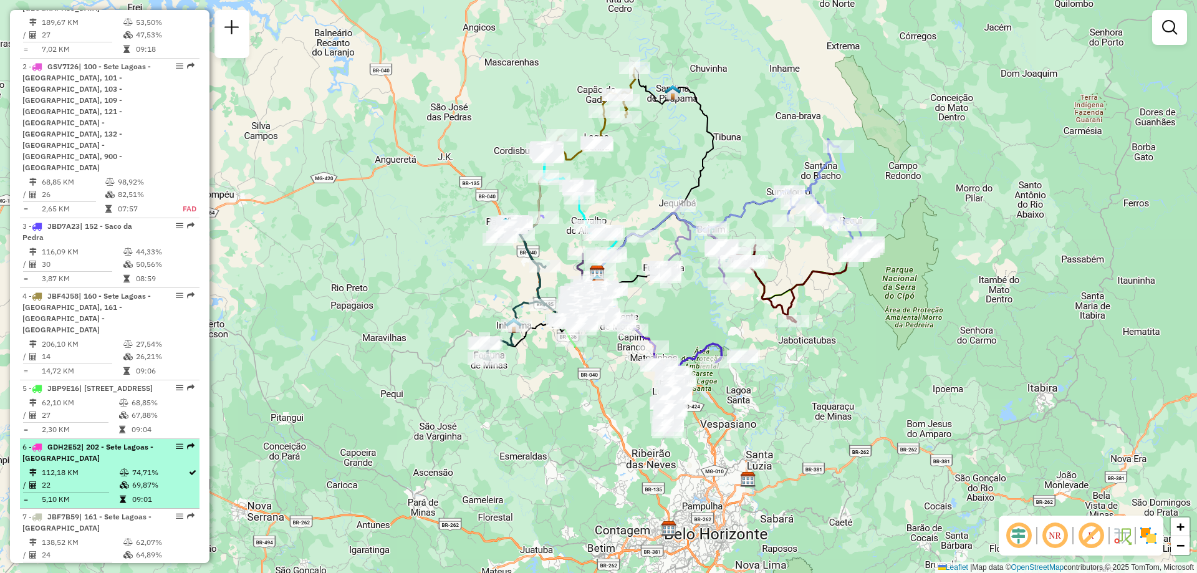
click at [176, 443] on em at bounding box center [179, 446] width 7 height 7
select select "**********"
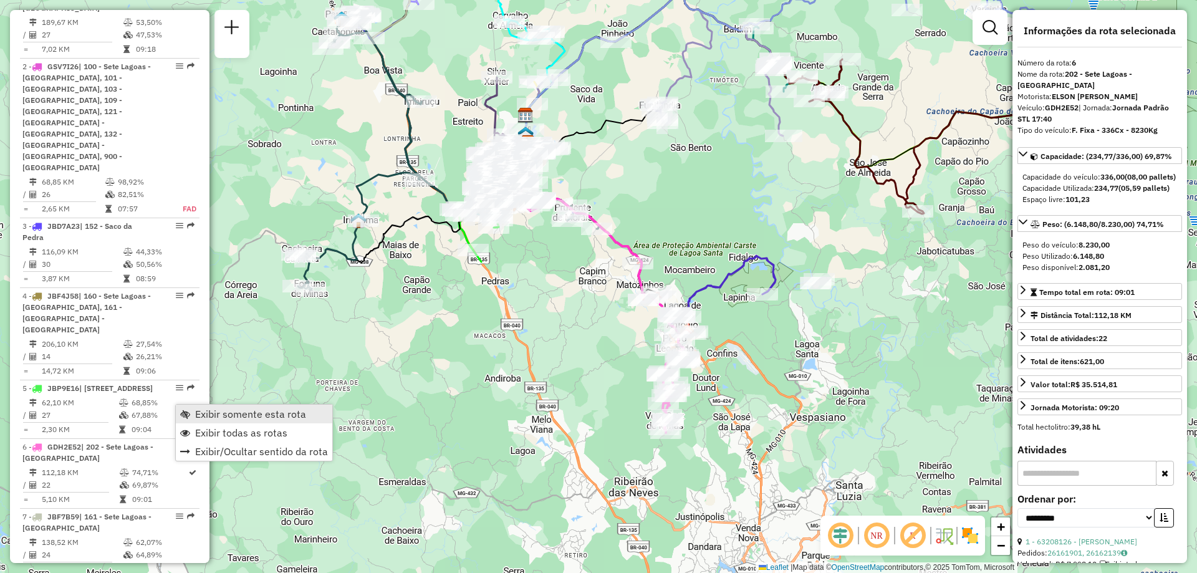
click at [209, 414] on span "Exibir somente esta rota" at bounding box center [250, 414] width 111 height 10
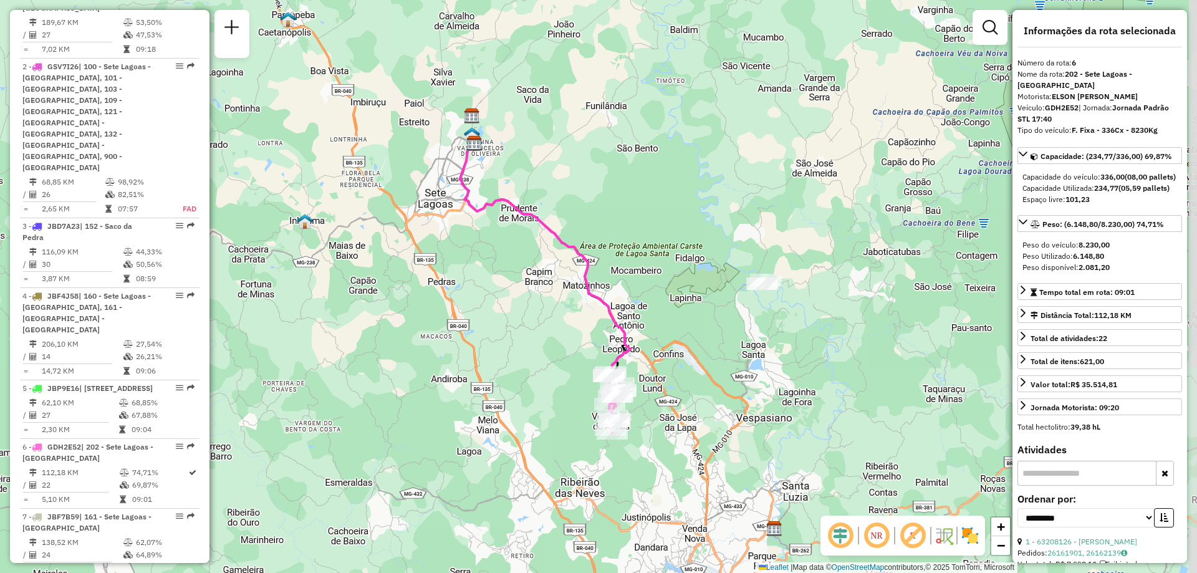
drag, startPoint x: 517, startPoint y: 333, endPoint x: 464, endPoint y: 334, distance: 53.6
click at [464, 334] on div "Janela de atendimento Grade de atendimento Capacidade Transportadoras Veículos …" at bounding box center [598, 286] width 1197 height 573
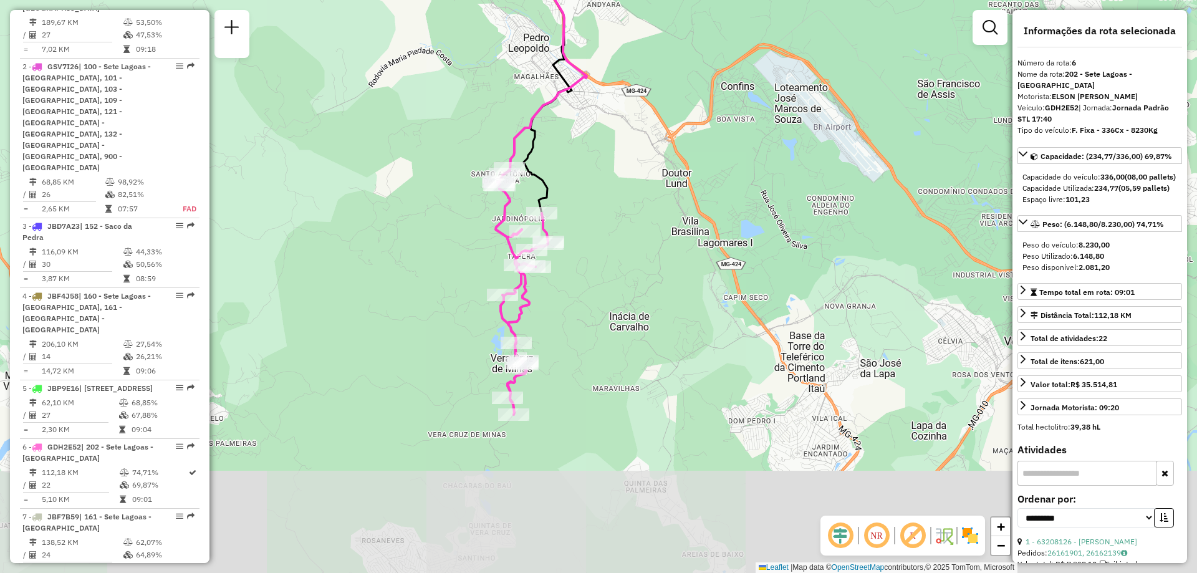
drag, startPoint x: 579, startPoint y: 455, endPoint x: 607, endPoint y: 252, distance: 205.1
click at [607, 252] on div "Janela de atendimento Grade de atendimento Capacidade Transportadoras Veículos …" at bounding box center [598, 286] width 1197 height 573
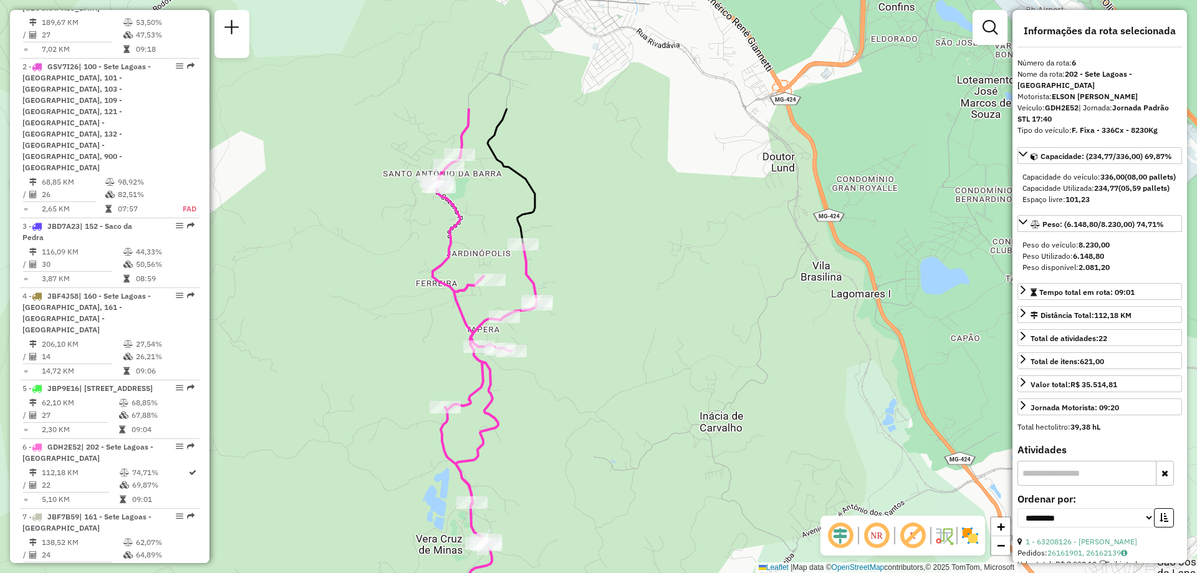
drag, startPoint x: 521, startPoint y: 261, endPoint x: 568, endPoint y: 440, distance: 185.6
click at [568, 440] on div "Janela de atendimento Grade de atendimento Capacidade Transportadoras Veículos …" at bounding box center [598, 286] width 1197 height 573
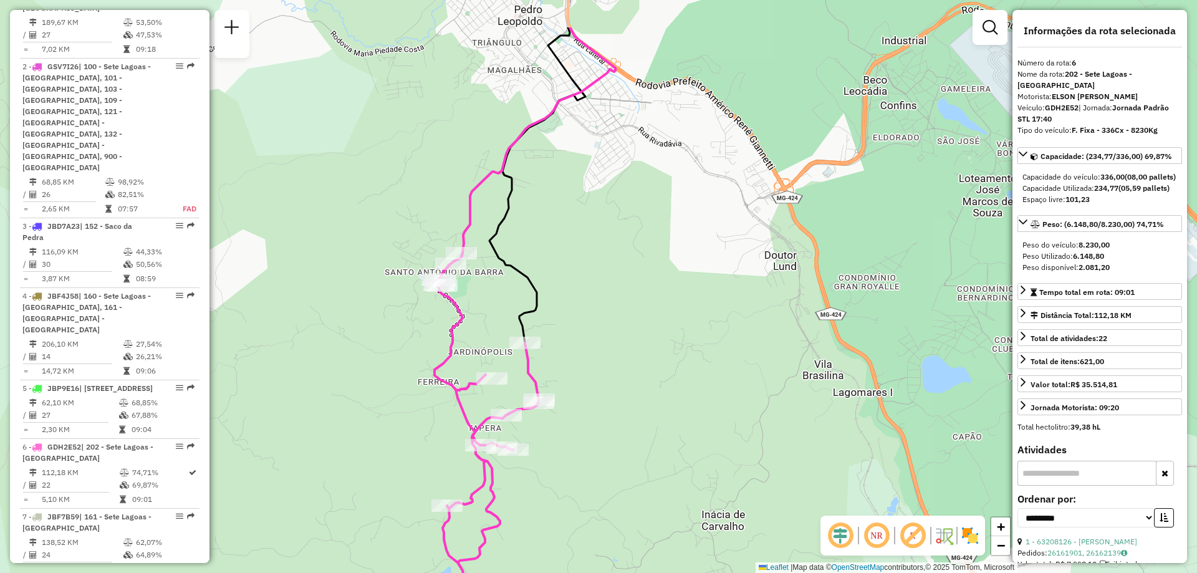
drag, startPoint x: 619, startPoint y: 187, endPoint x: 614, endPoint y: 265, distance: 78.1
click at [614, 265] on div "Janela de atendimento Grade de atendimento Capacidade Transportadoras Veículos …" at bounding box center [598, 286] width 1197 height 573
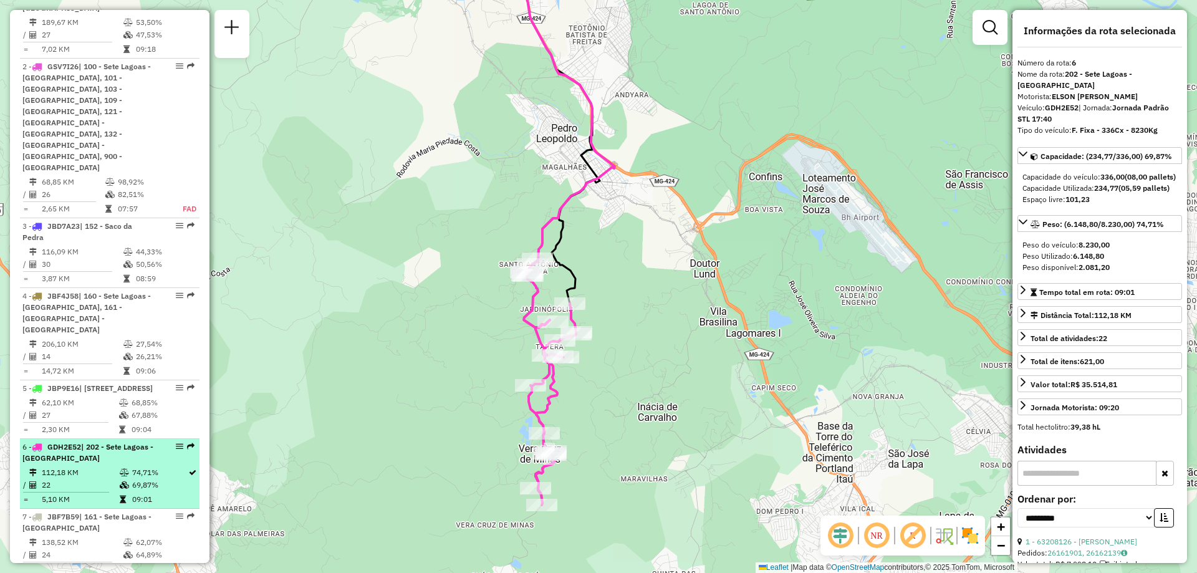
click at [159, 439] on li "6 - GDH2E52 | 202 - Sete Lagoas - Areias 112,18 KM 74,71% / 22 69,87% = 5,10 KM…" at bounding box center [110, 474] width 180 height 70
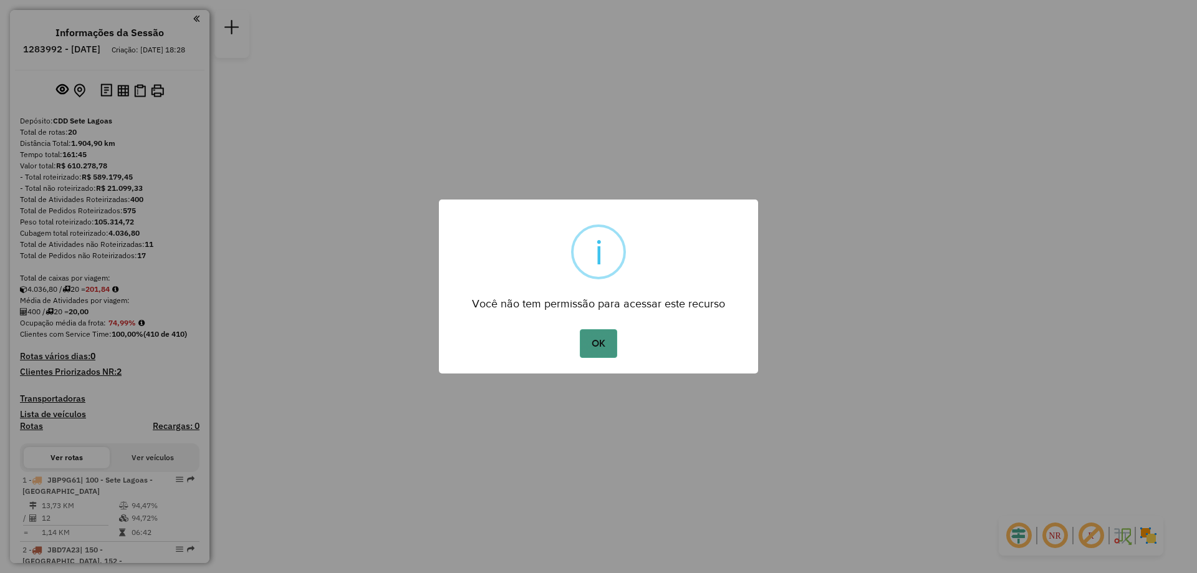
click at [600, 345] on button "OK" at bounding box center [598, 343] width 37 height 29
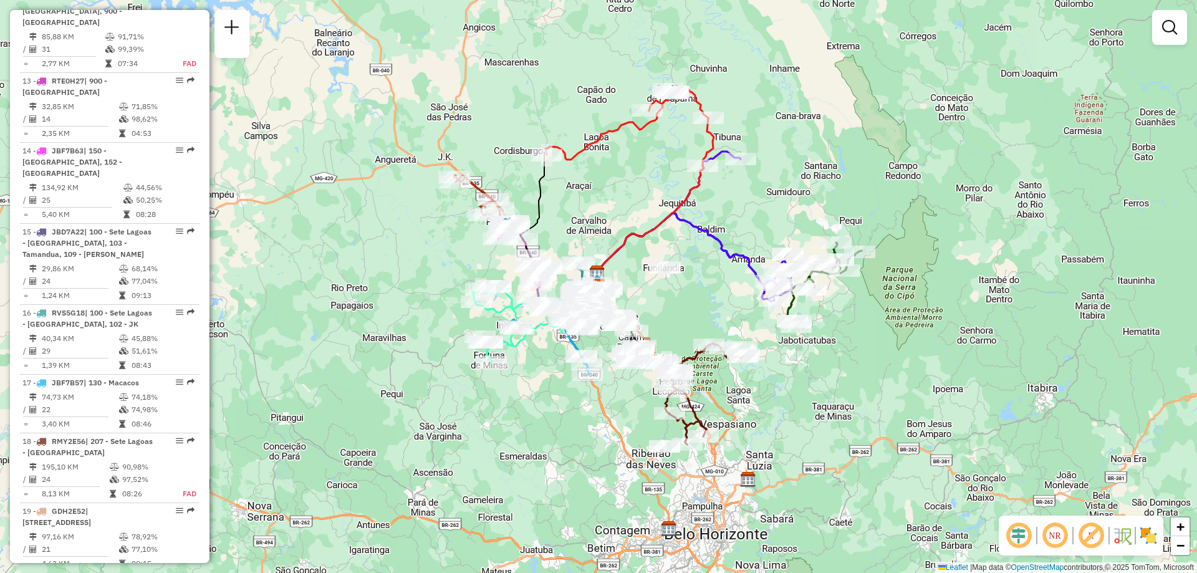
scroll to position [1434, 0]
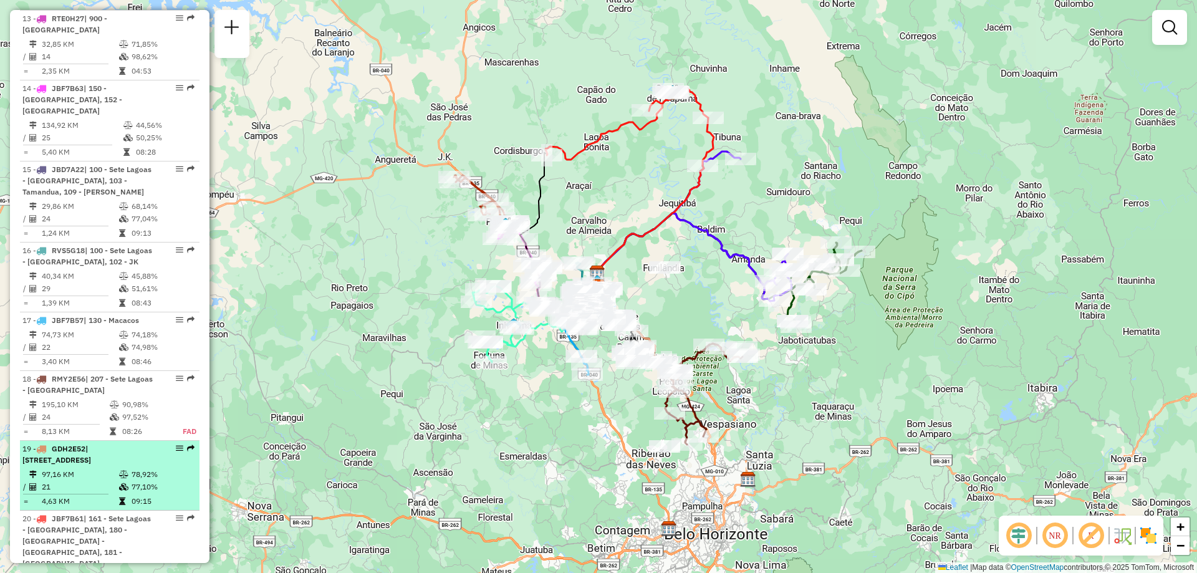
click at [176, 444] on em at bounding box center [179, 447] width 7 height 7
select select "**********"
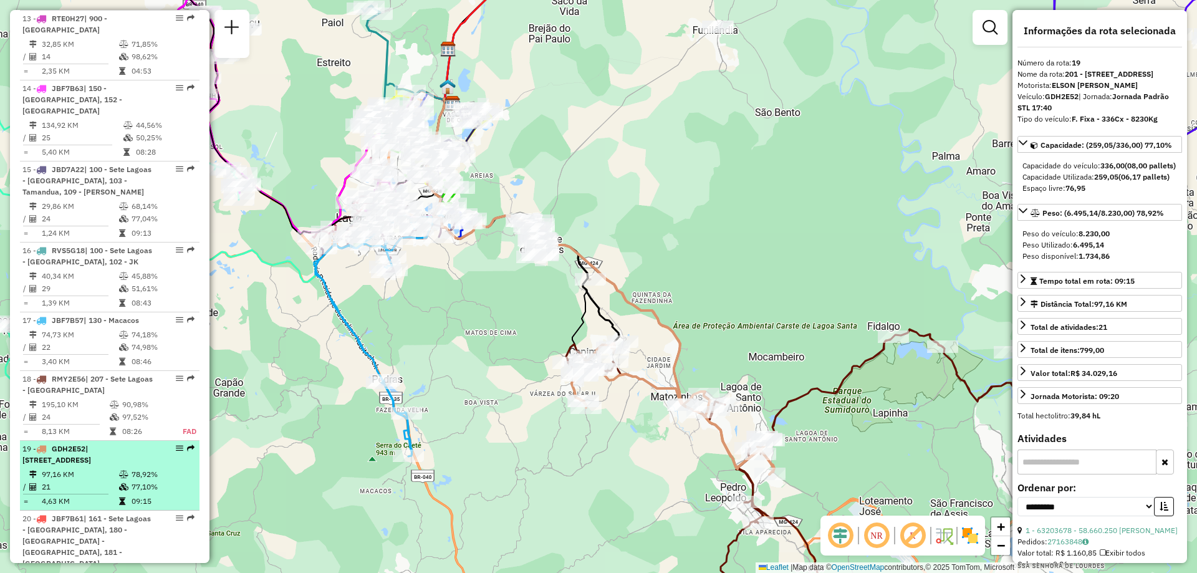
drag, startPoint x: 192, startPoint y: 434, endPoint x: 180, endPoint y: 425, distance: 14.7
click at [180, 444] on div at bounding box center [175, 447] width 37 height 7
click at [178, 444] on em at bounding box center [179, 447] width 7 height 7
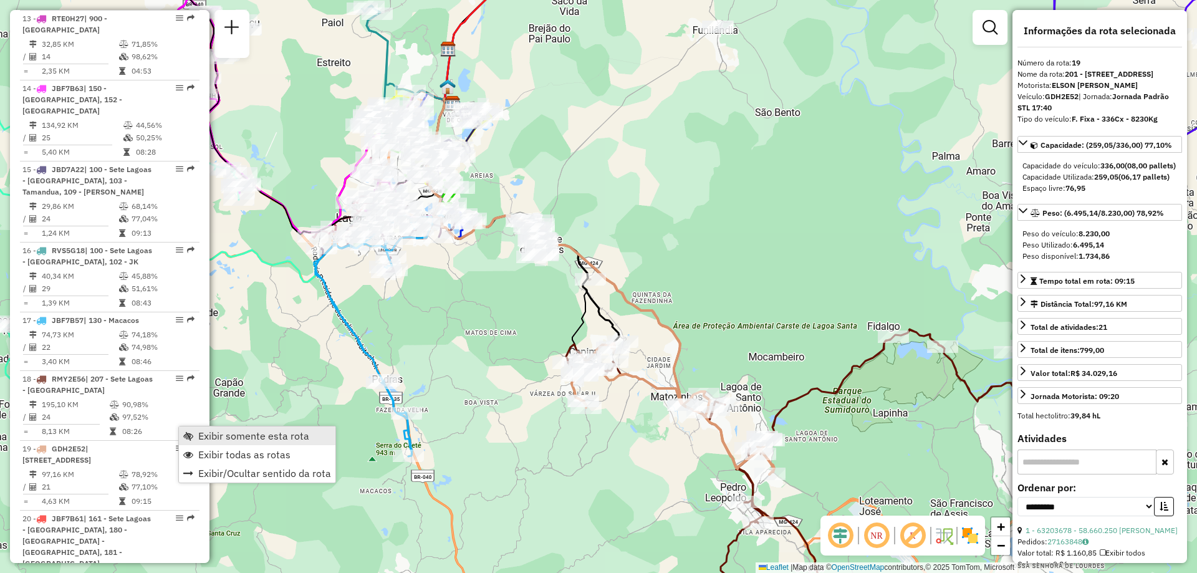
click at [214, 434] on span "Exibir somente esta rota" at bounding box center [253, 436] width 111 height 10
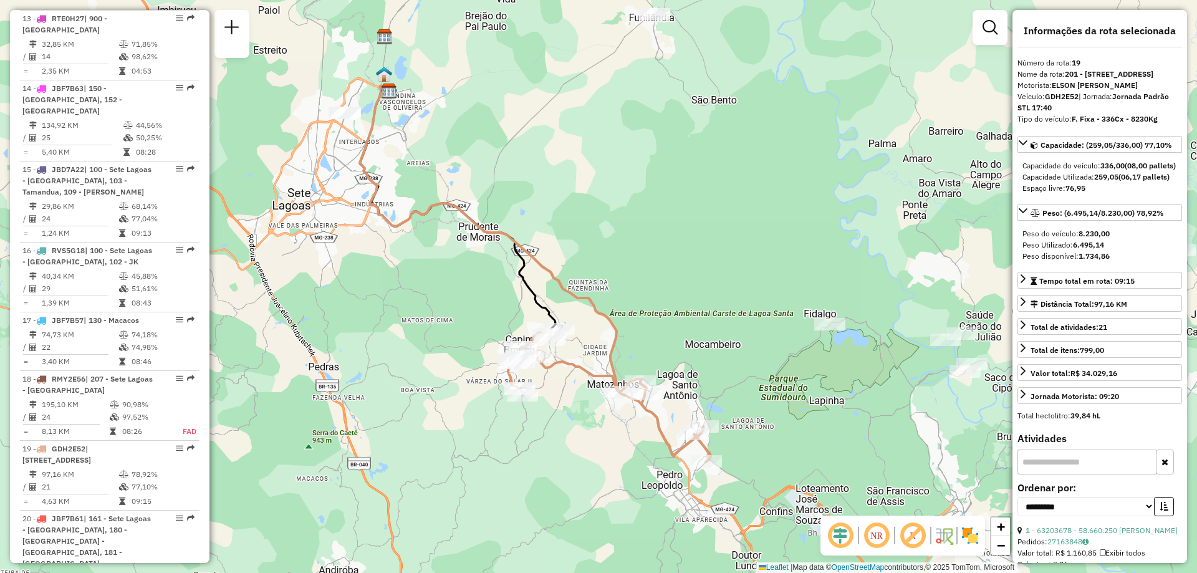
drag, startPoint x: 826, startPoint y: 294, endPoint x: 762, endPoint y: 282, distance: 64.8
click at [762, 282] on div "Janela de atendimento Grade de atendimento Capacidade Transportadoras Veículos …" at bounding box center [598, 286] width 1197 height 573
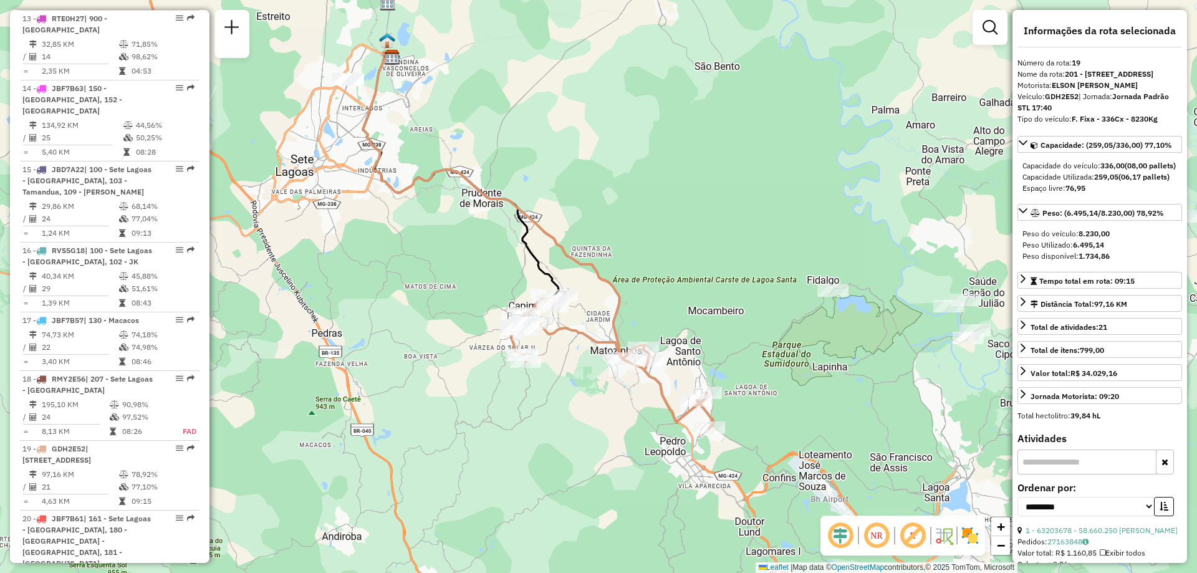
drag, startPoint x: 620, startPoint y: 444, endPoint x: 621, endPoint y: 415, distance: 28.7
click at [621, 415] on div "Janela de atendimento Grade de atendimento Capacidade Transportadoras Veículos …" at bounding box center [598, 286] width 1197 height 573
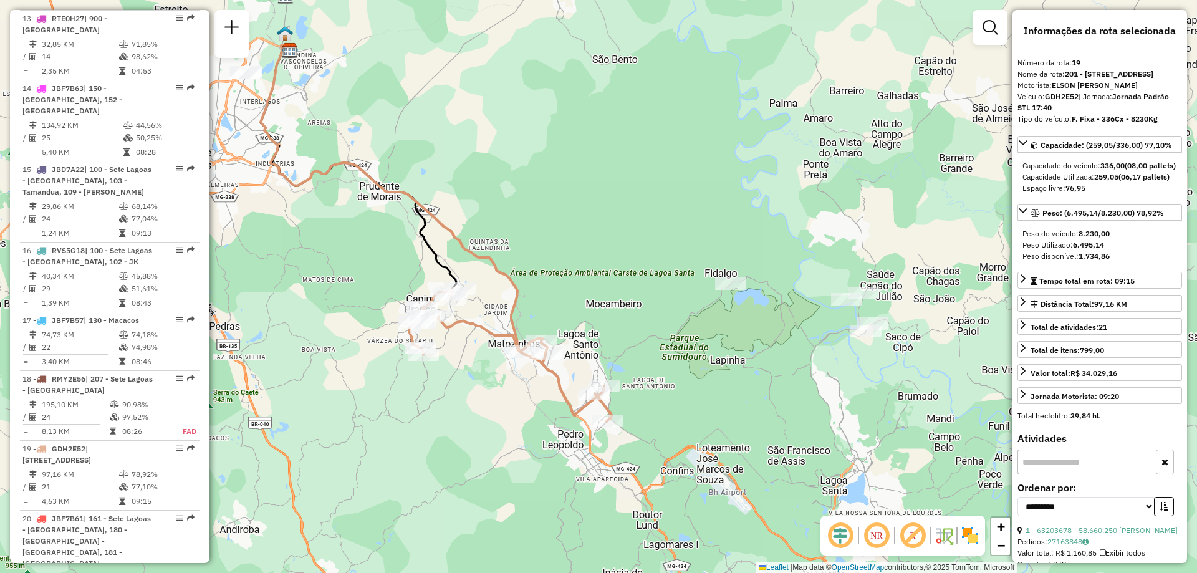
drag, startPoint x: 791, startPoint y: 418, endPoint x: 689, endPoint y: 411, distance: 102.4
click at [689, 411] on div "Janela de atendimento Grade de atendimento Capacidade Transportadoras Veículos …" at bounding box center [598, 286] width 1197 height 573
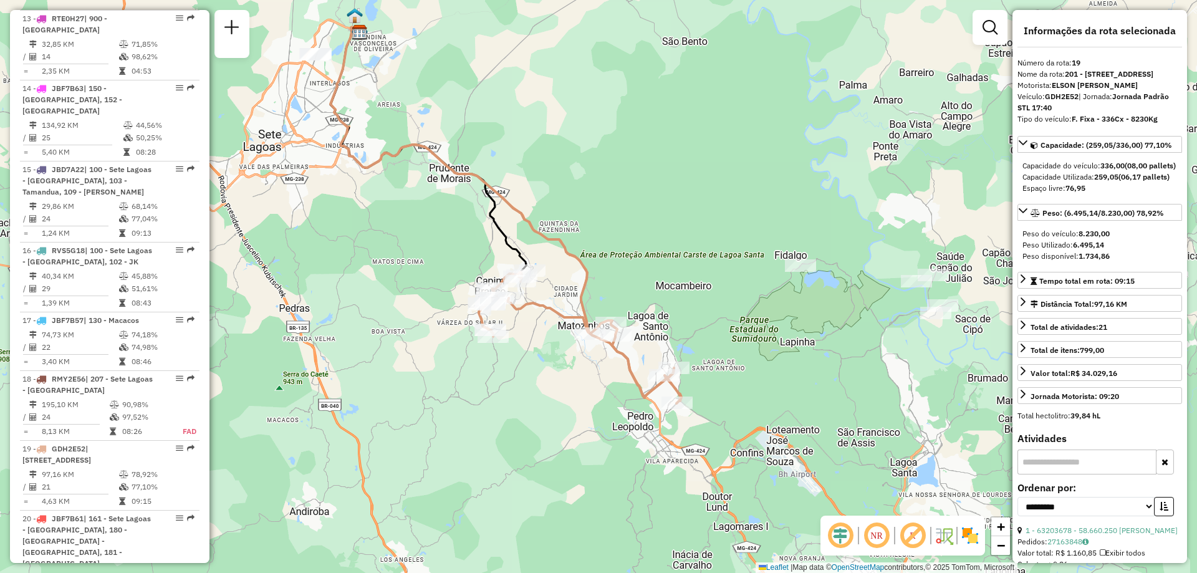
drag, startPoint x: 581, startPoint y: 300, endPoint x: 651, endPoint y: 282, distance: 72.1
click at [651, 282] on div "Janela de atendimento Grade de atendimento Capacidade Transportadoras Veículos …" at bounding box center [598, 286] width 1197 height 573
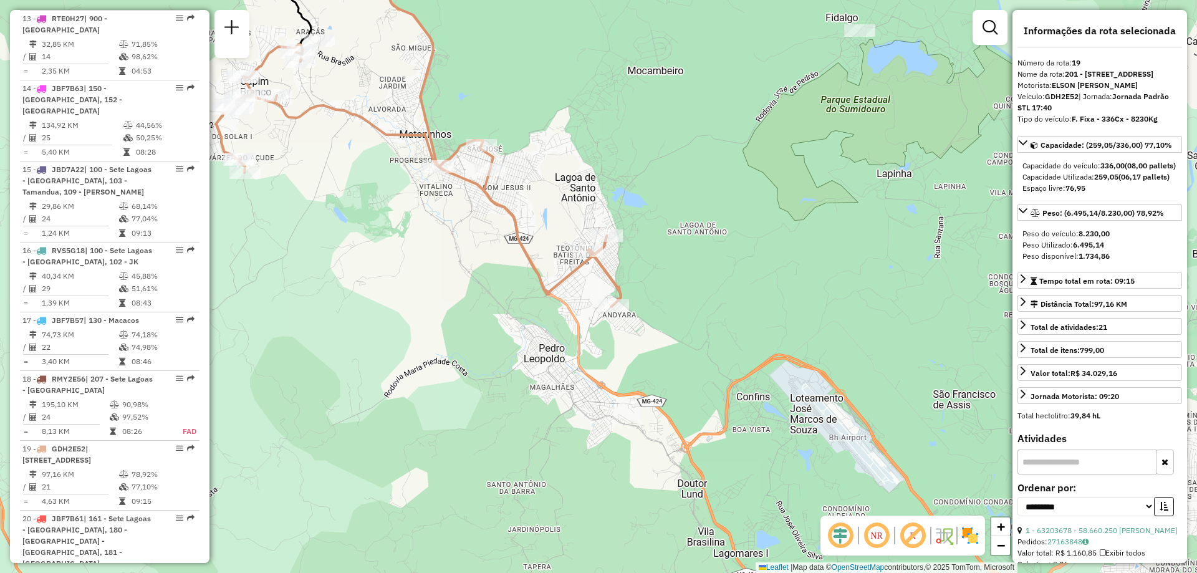
drag, startPoint x: 857, startPoint y: 434, endPoint x: 666, endPoint y: 227, distance: 281.0
click at [666, 227] on div "Janela de atendimento Grade de atendimento Capacidade Transportadoras Veículos …" at bounding box center [598, 286] width 1197 height 573
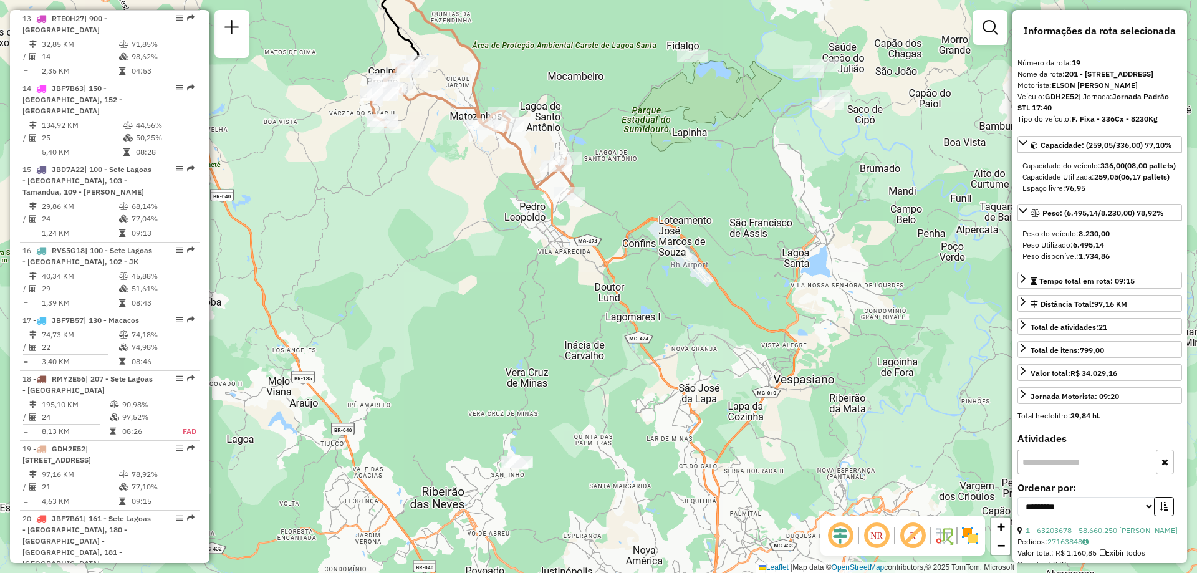
drag, startPoint x: 949, startPoint y: 365, endPoint x: 810, endPoint y: 256, distance: 176.3
click at [810, 256] on div "Janela de atendimento Grade de atendimento Capacidade Transportadoras Veículos …" at bounding box center [598, 286] width 1197 height 573
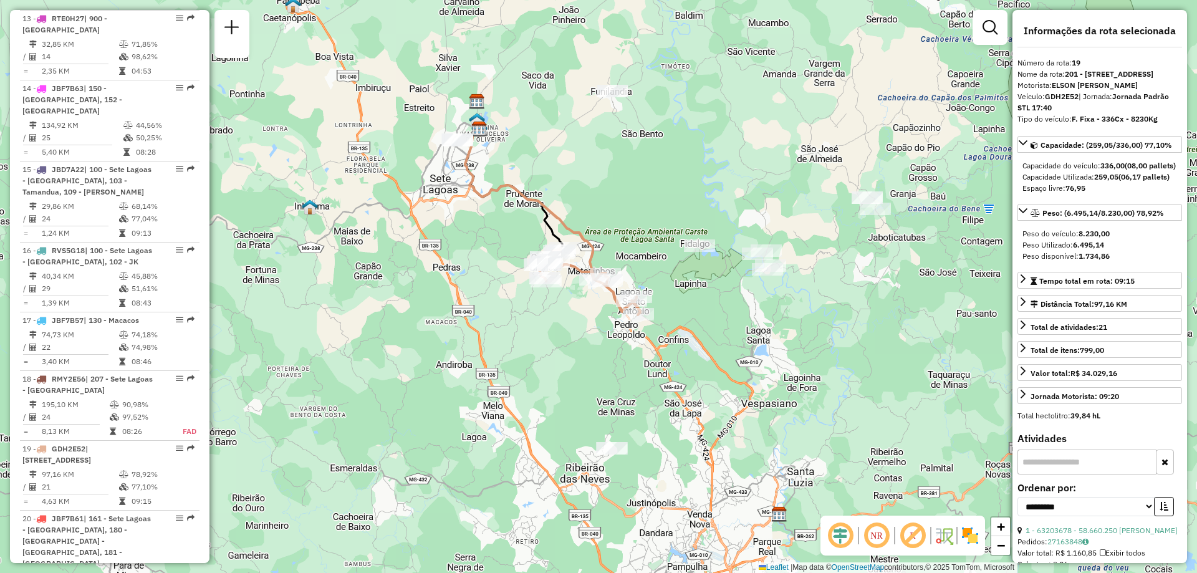
drag, startPoint x: 798, startPoint y: 287, endPoint x: 784, endPoint y: 358, distance: 72.4
click at [784, 358] on div "Janela de atendimento Grade de atendimento Capacidade Transportadoras Veículos …" at bounding box center [598, 286] width 1197 height 573
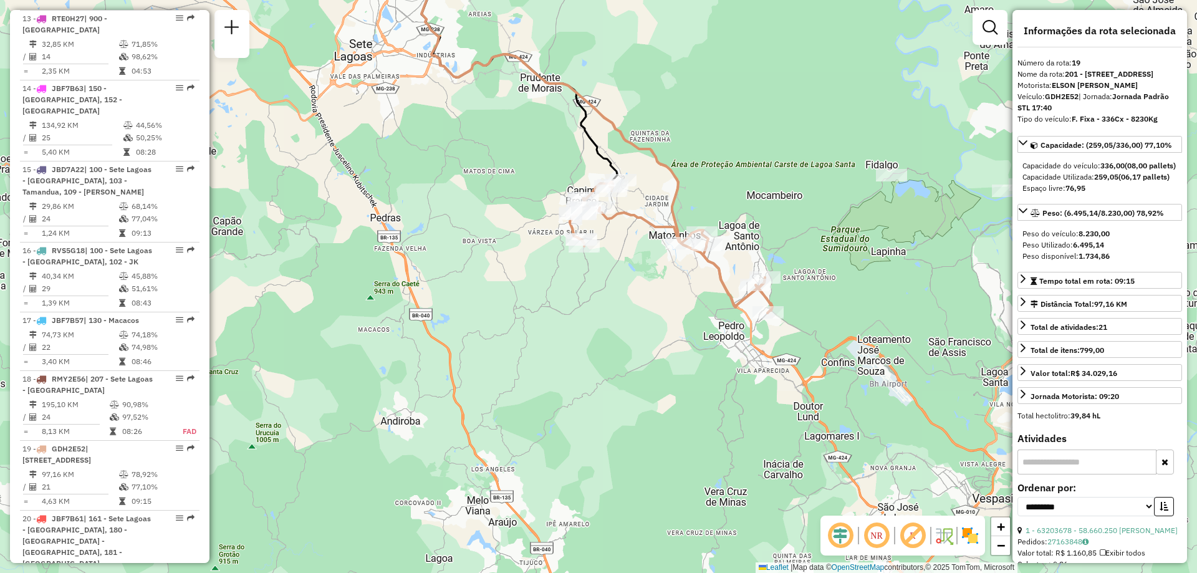
drag, startPoint x: 557, startPoint y: 221, endPoint x: 695, endPoint y: 211, distance: 138.1
click at [695, 211] on div "Janela de atendimento Grade de atendimento Capacidade Transportadoras Veículos …" at bounding box center [598, 286] width 1197 height 573
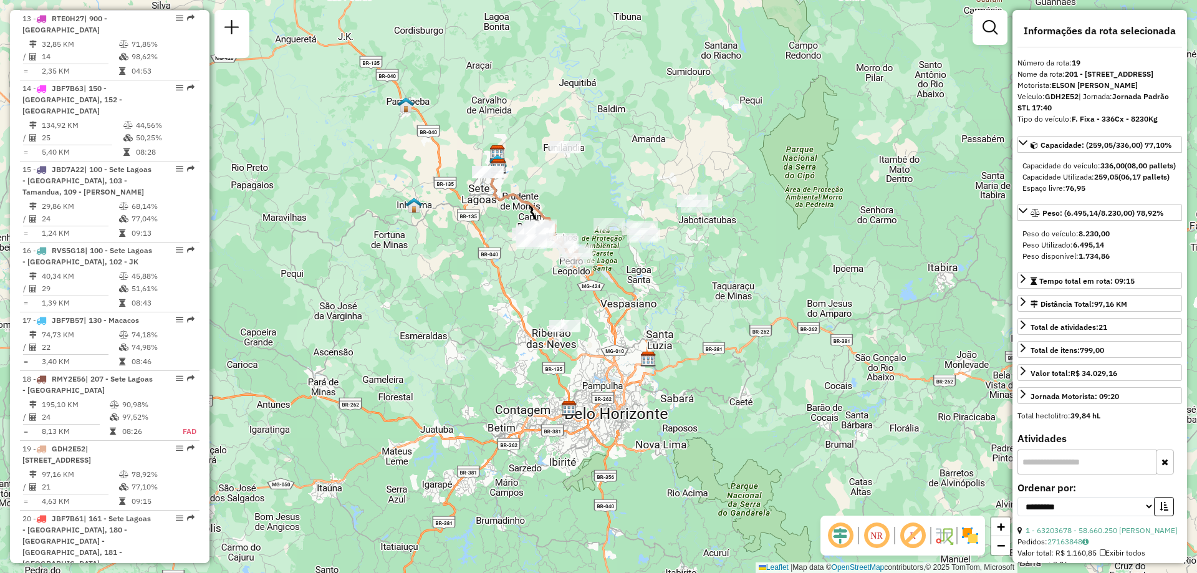
drag, startPoint x: 825, startPoint y: 284, endPoint x: 696, endPoint y: 266, distance: 130.4
click at [696, 266] on div "Janela de atendimento Grade de atendimento Capacidade Transportadoras Veículos …" at bounding box center [598, 286] width 1197 height 573
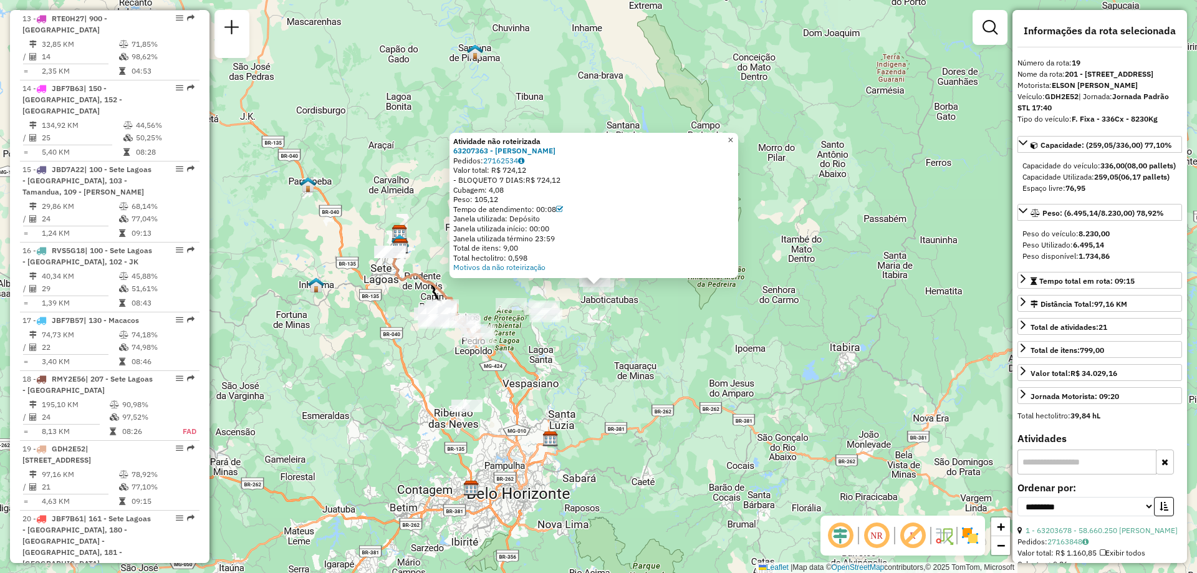
click at [733, 138] on span "×" at bounding box center [730, 140] width 6 height 11
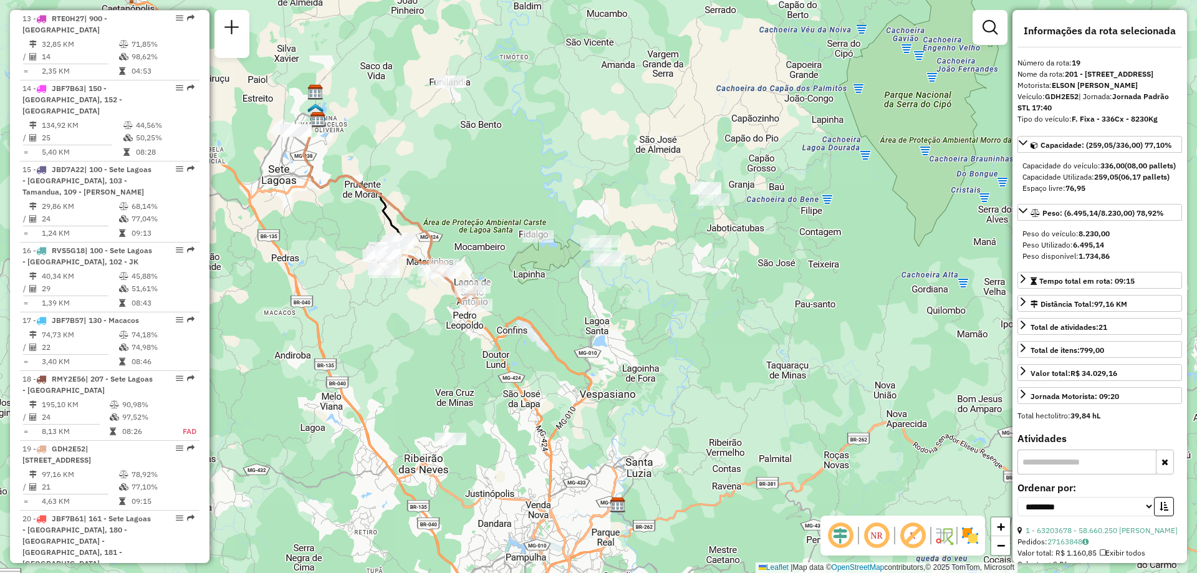
drag, startPoint x: 484, startPoint y: 349, endPoint x: 550, endPoint y: 337, distance: 67.2
click at [550, 337] on div "Janela de atendimento Grade de atendimento Capacidade Transportadoras Veículos …" at bounding box center [598, 286] width 1197 height 573
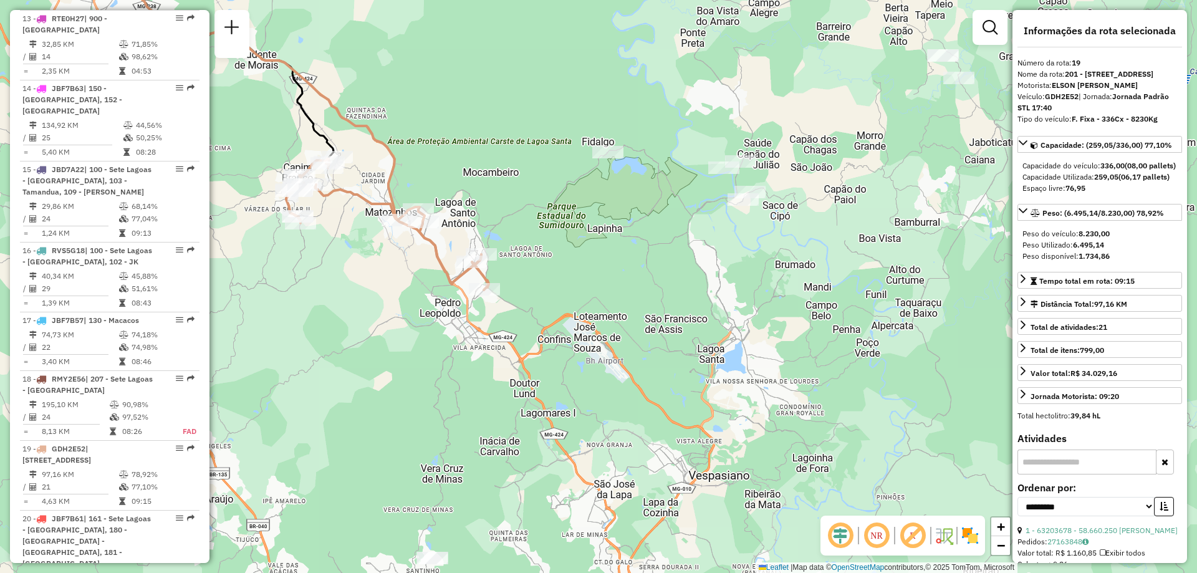
drag, startPoint x: 445, startPoint y: 305, endPoint x: 527, endPoint y: 294, distance: 82.5
click at [527, 294] on div "Janela de atendimento Grade de atendimento Capacidade Transportadoras Veículos …" at bounding box center [598, 286] width 1197 height 573
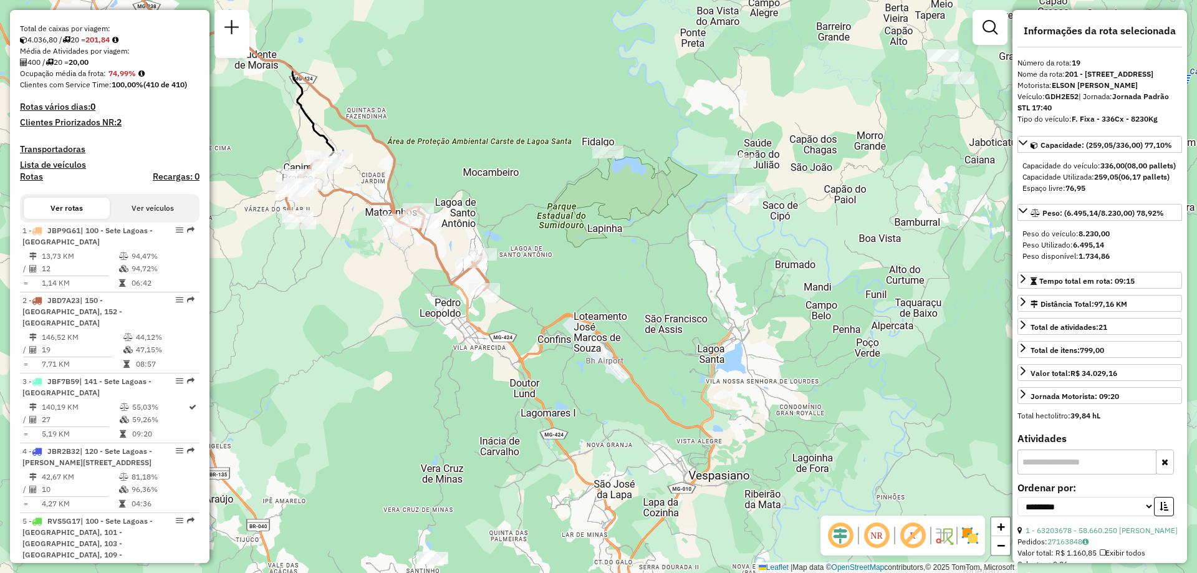
scroll to position [0, 0]
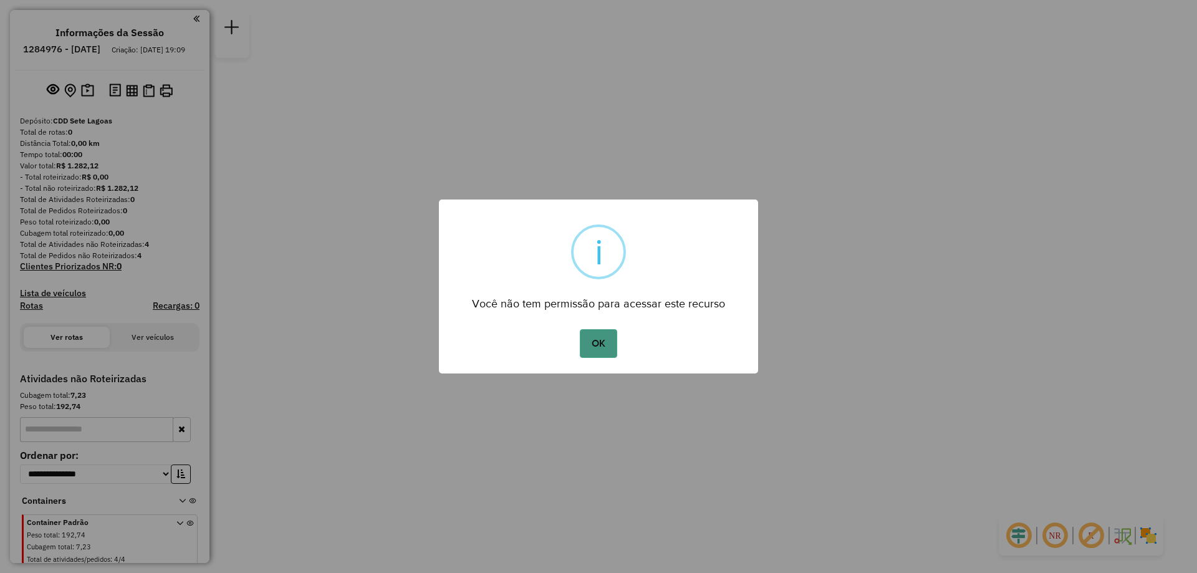
click at [609, 350] on button "OK" at bounding box center [598, 343] width 37 height 29
click at [603, 343] on button "OK" at bounding box center [598, 343] width 37 height 29
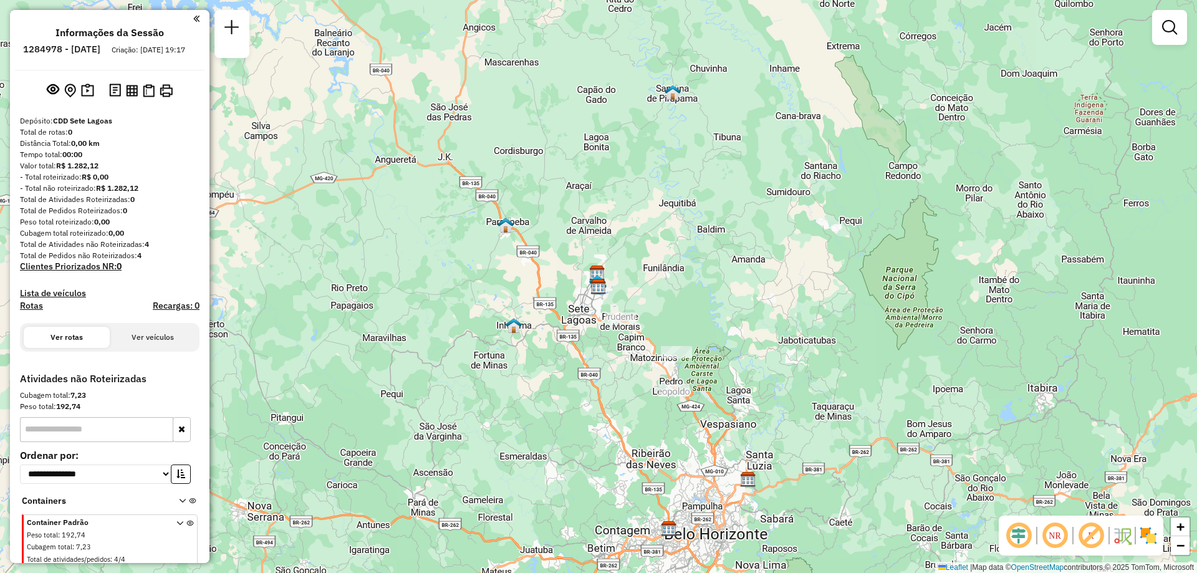
scroll to position [17, 0]
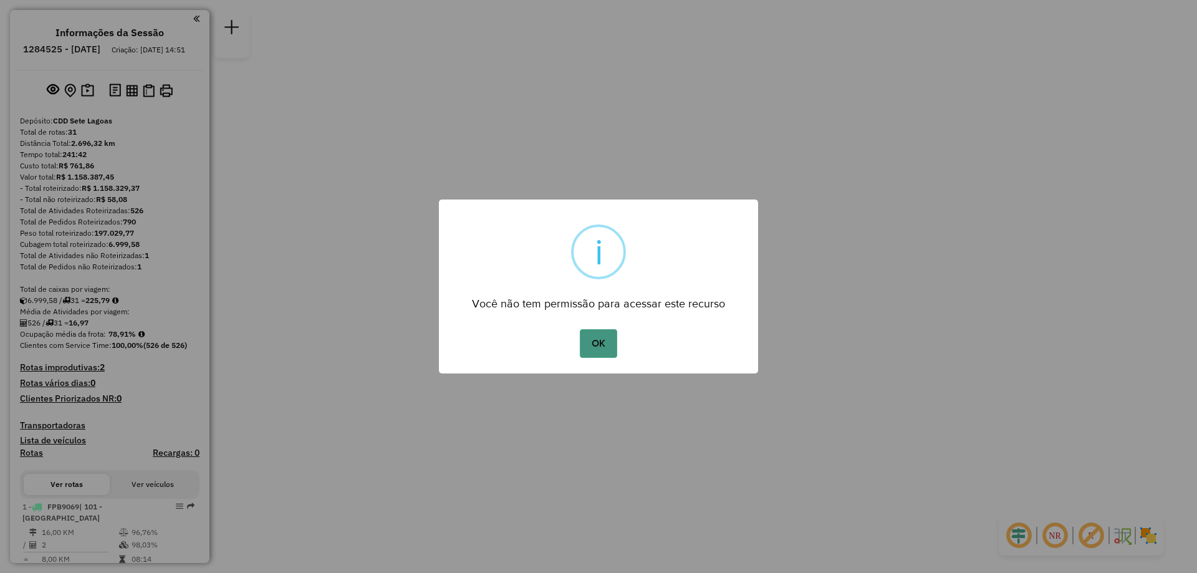
click at [604, 350] on button "OK" at bounding box center [598, 343] width 37 height 29
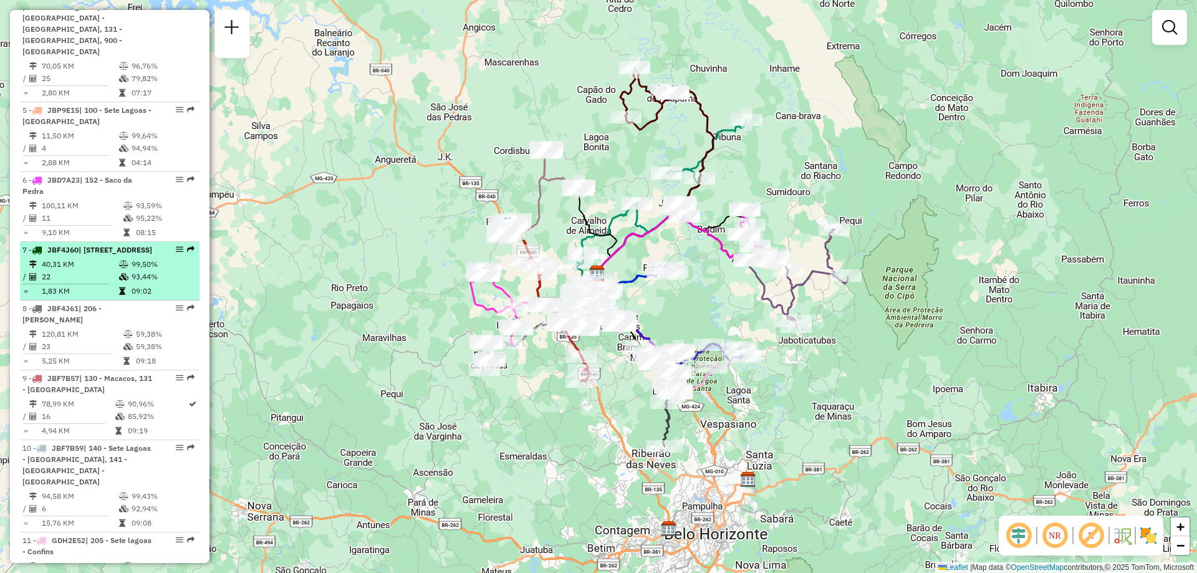
scroll to position [873, 0]
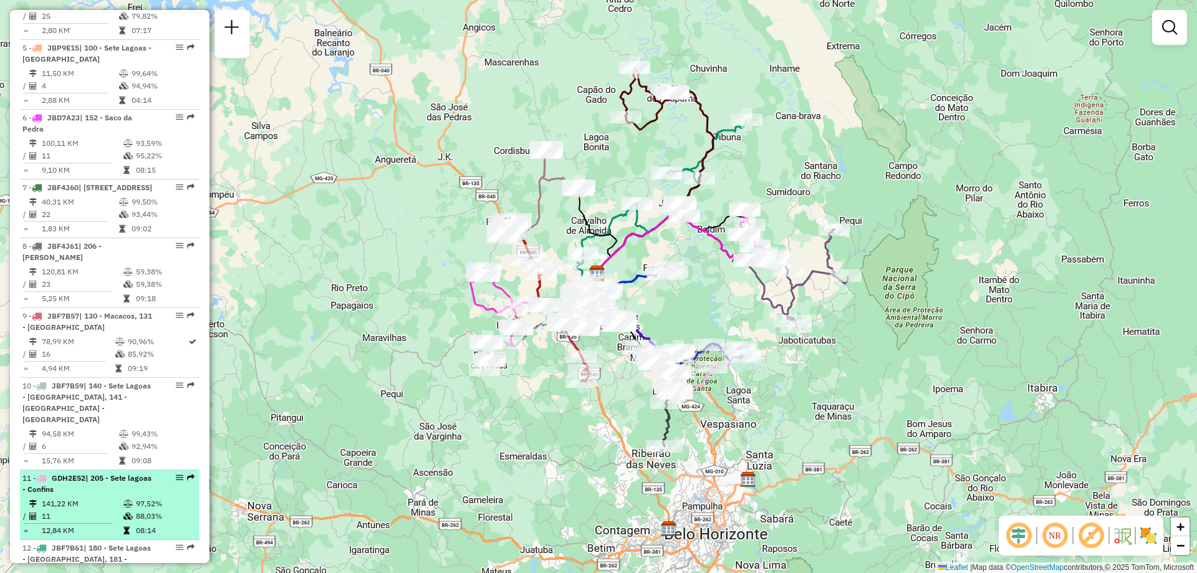
click at [176, 474] on em at bounding box center [179, 477] width 7 height 7
select select "**********"
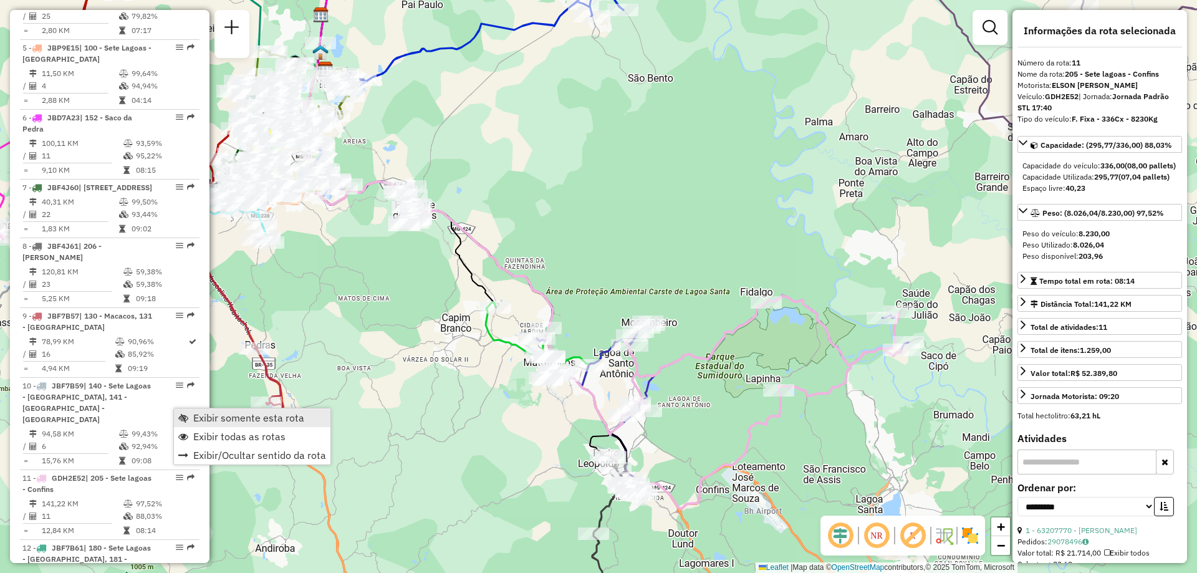
click at [218, 418] on span "Exibir somente esta rota" at bounding box center [248, 418] width 111 height 10
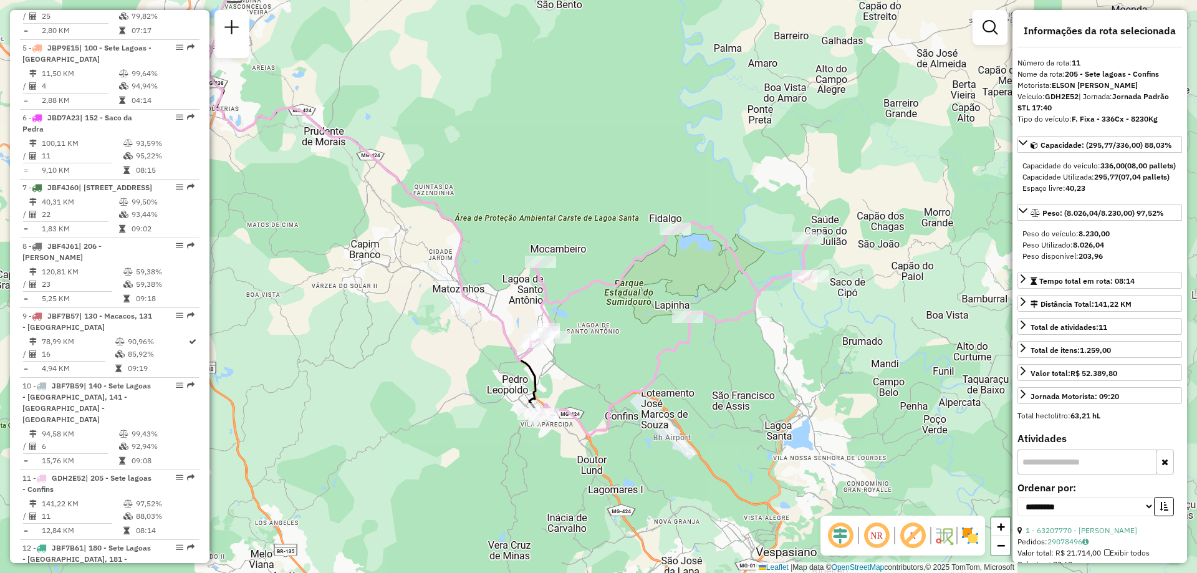
drag, startPoint x: 873, startPoint y: 397, endPoint x: 782, endPoint y: 323, distance: 117.0
click at [782, 323] on div "Janela de atendimento Grade de atendimento Capacidade Transportadoras Veículos …" at bounding box center [598, 286] width 1197 height 573
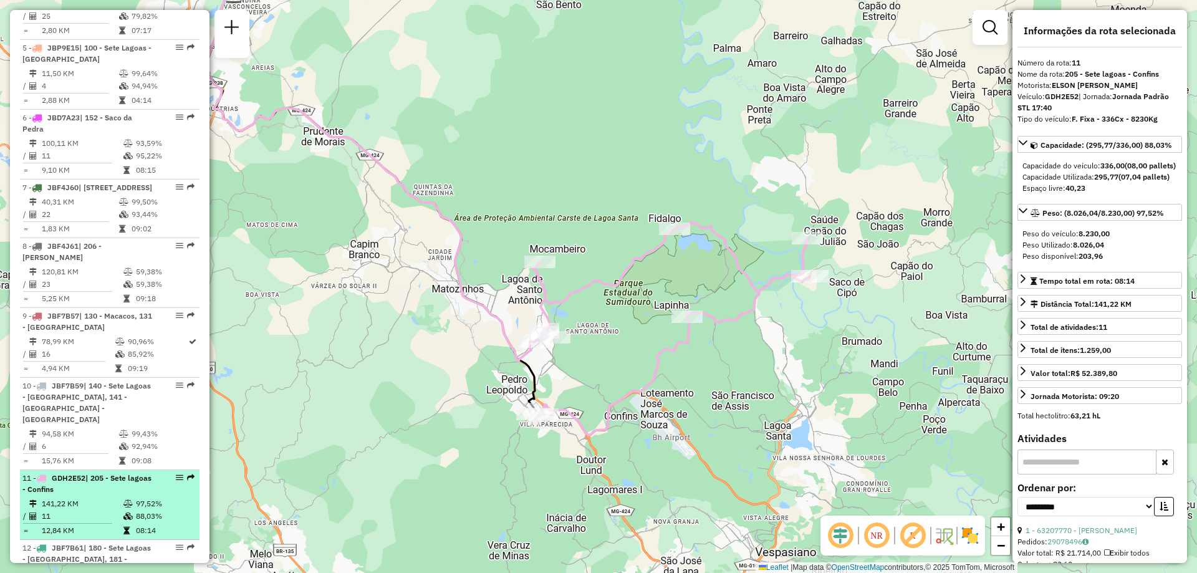
click at [176, 474] on em at bounding box center [179, 477] width 7 height 7
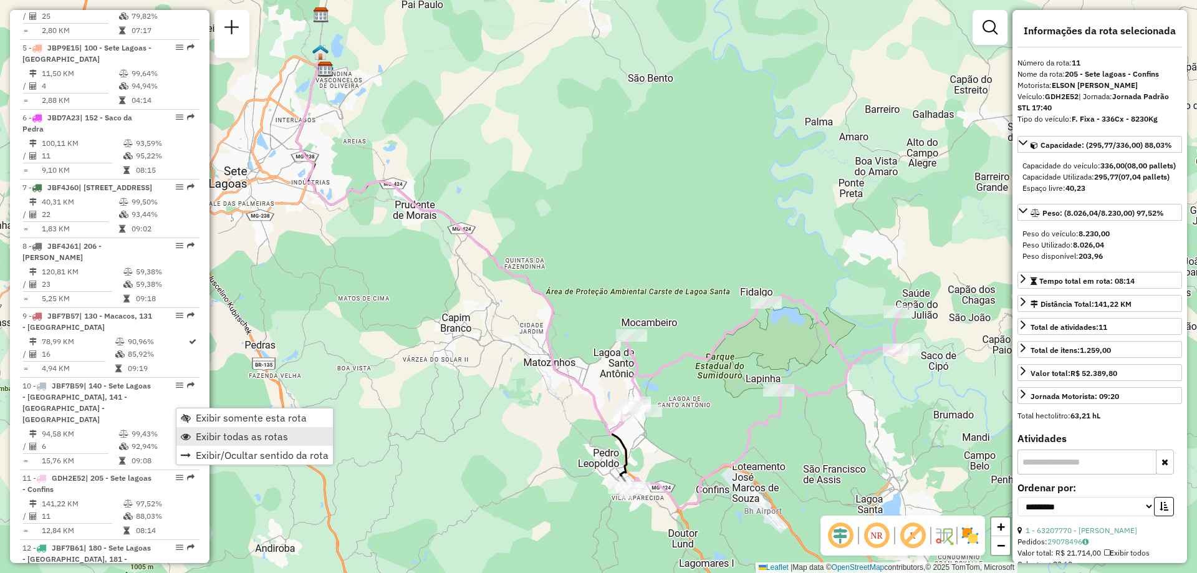
click at [215, 434] on span "Exibir todas as rotas" at bounding box center [242, 436] width 92 height 10
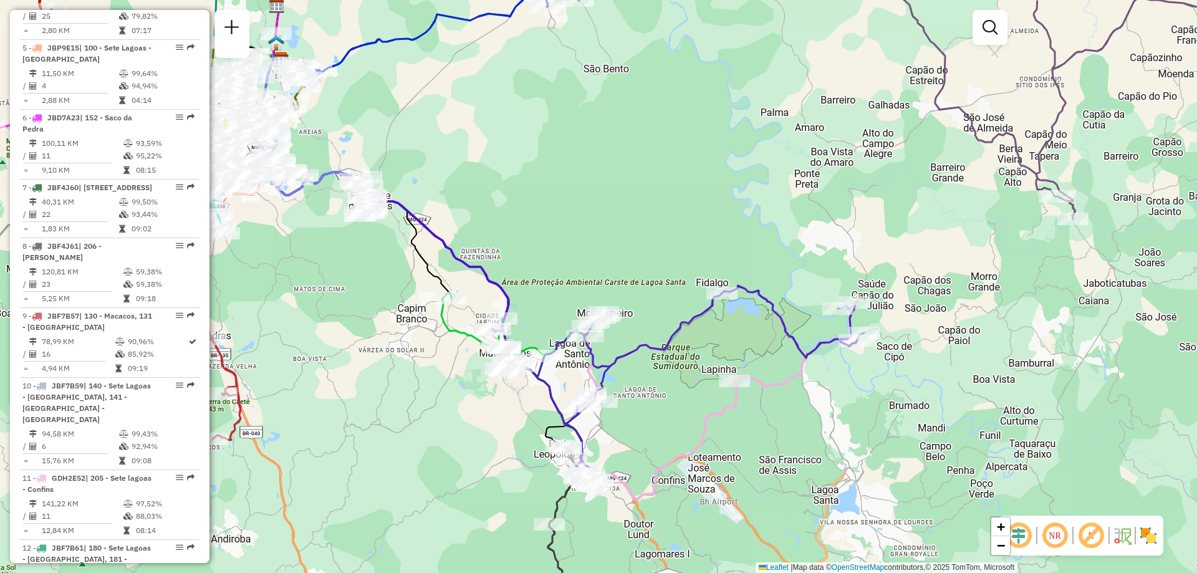
drag, startPoint x: 962, startPoint y: 435, endPoint x: 916, endPoint y: 424, distance: 47.3
click at [916, 424] on div "Janela de atendimento Grade de atendimento Capacidade Transportadoras Veículos …" at bounding box center [598, 286] width 1197 height 573
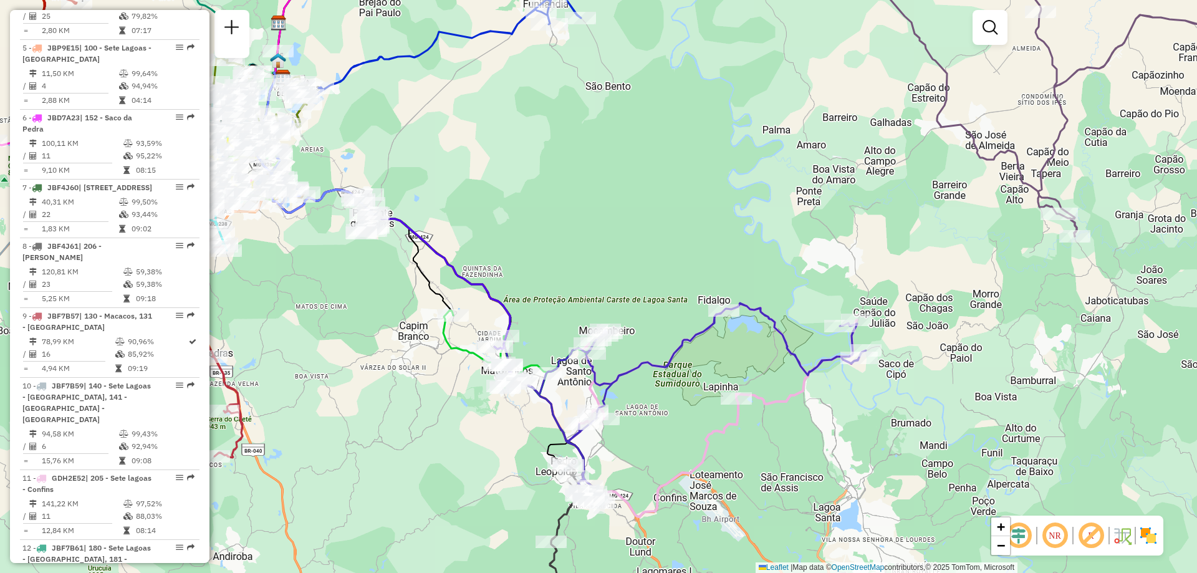
click at [788, 350] on icon at bounding box center [685, 399] width 360 height 193
select select "**********"
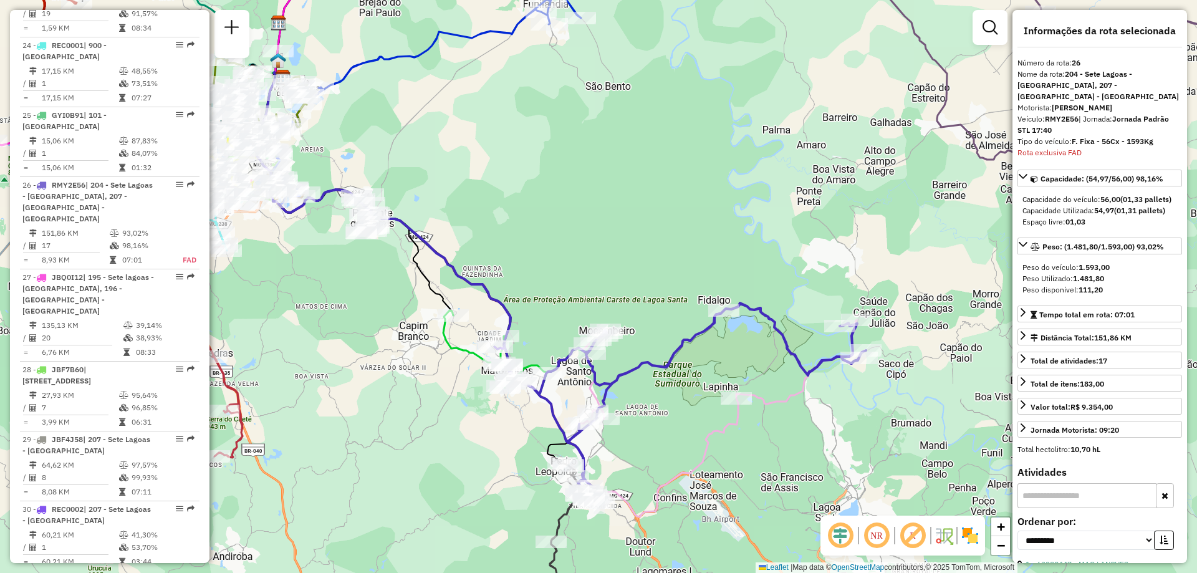
scroll to position [2389, 0]
click at [755, 307] on icon at bounding box center [685, 399] width 360 height 193
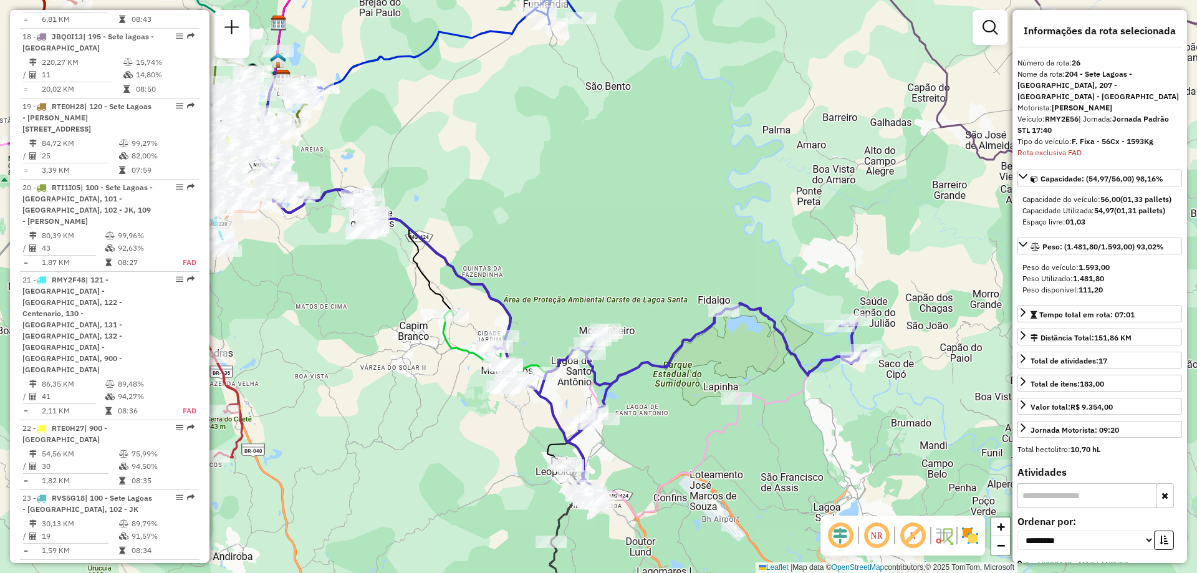
scroll to position [1994, 0]
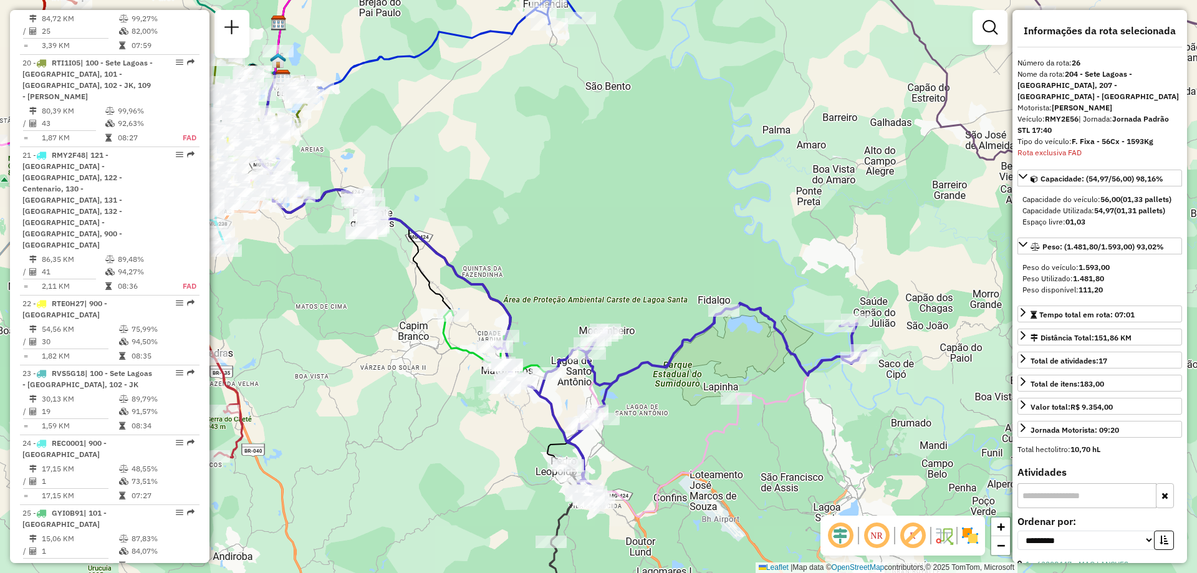
click at [176, 572] on em at bounding box center [179, 581] width 7 height 7
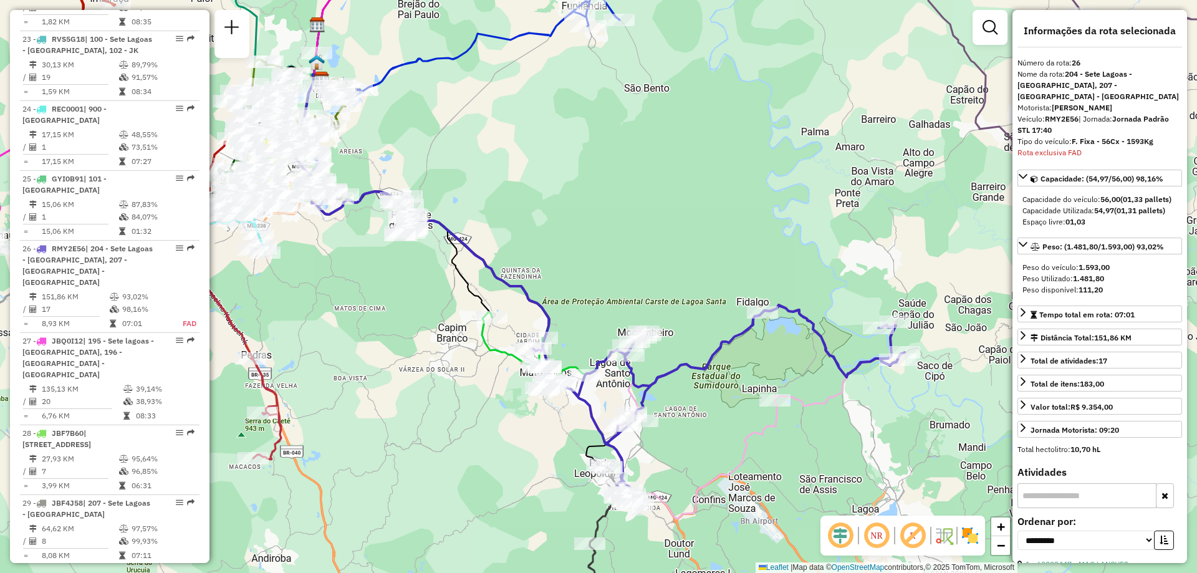
scroll to position [2266, 0]
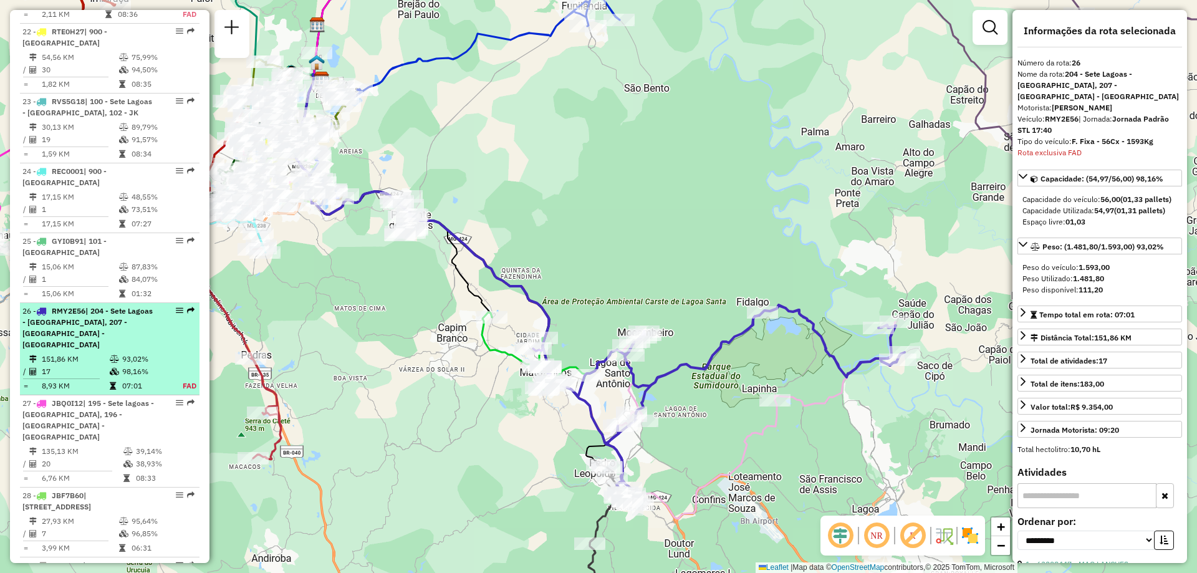
click at [178, 307] on em at bounding box center [179, 310] width 7 height 7
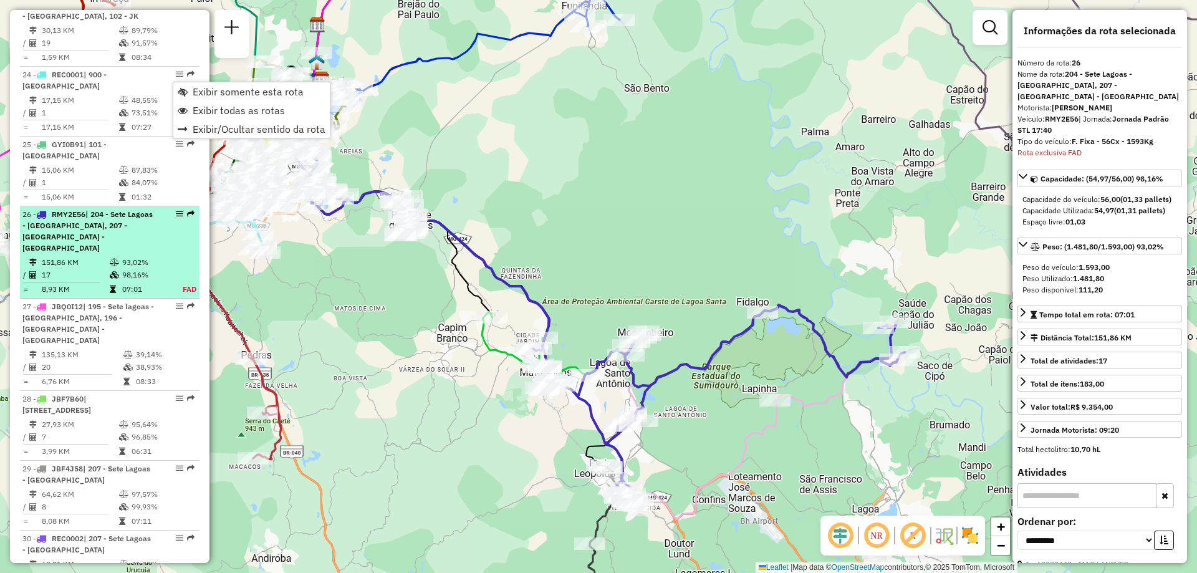
scroll to position [2391, 0]
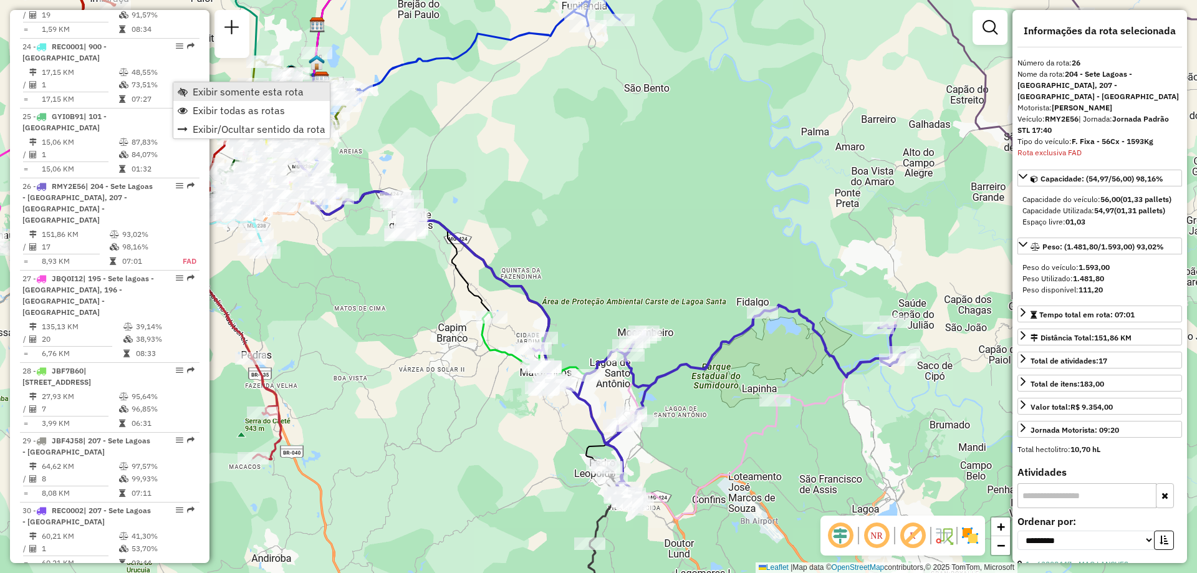
click at [220, 91] on span "Exibir somente esta rota" at bounding box center [248, 92] width 111 height 10
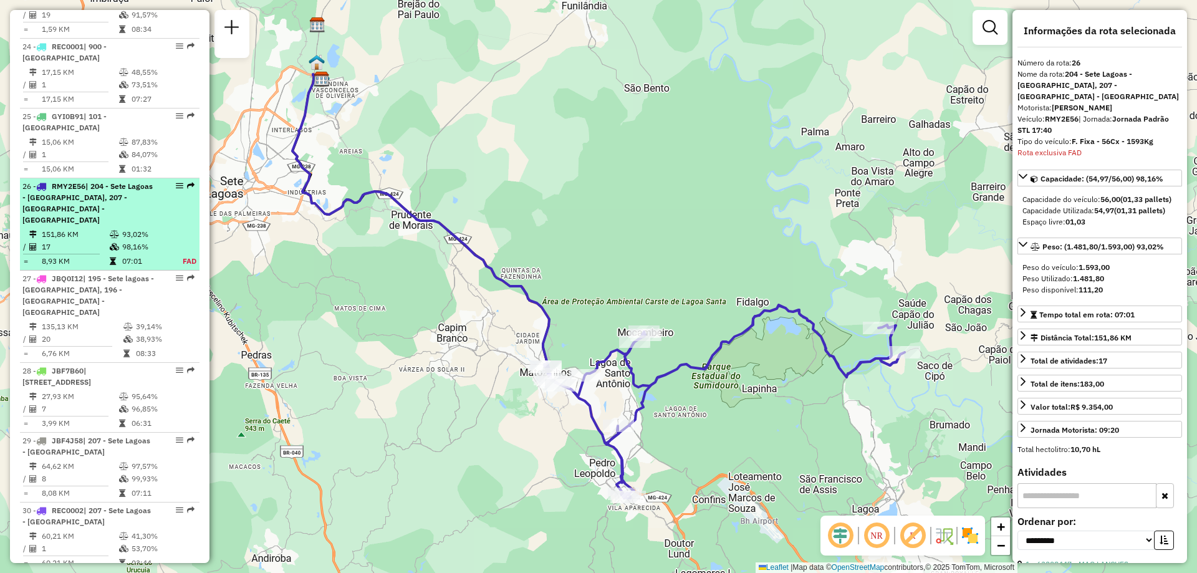
click at [176, 182] on em at bounding box center [179, 185] width 7 height 7
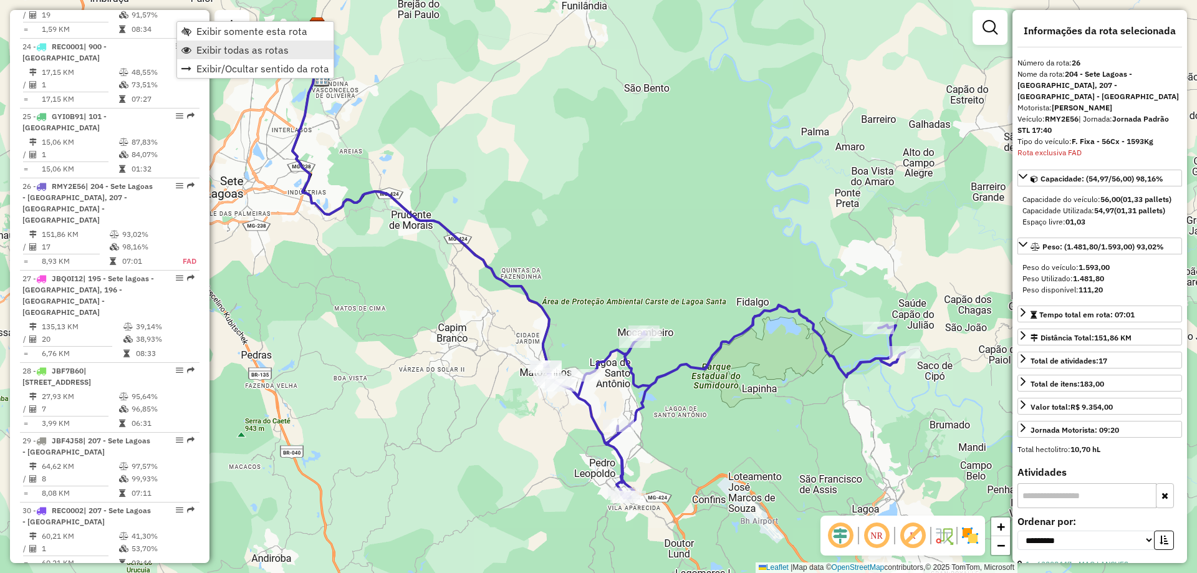
click at [230, 49] on span "Exibir todas as rotas" at bounding box center [242, 50] width 92 height 10
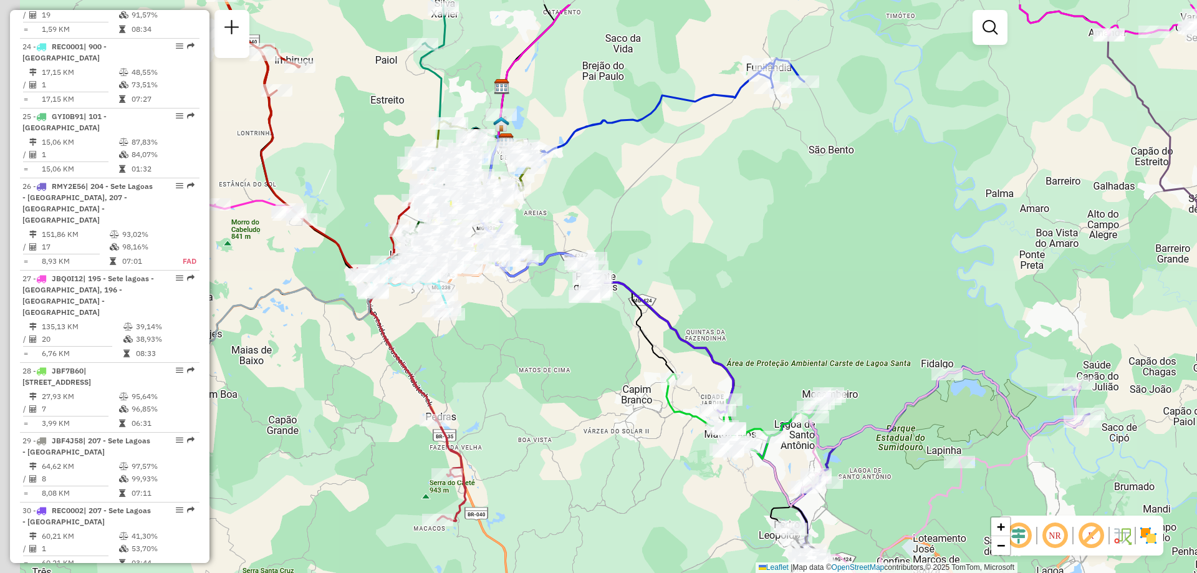
drag, startPoint x: 662, startPoint y: 267, endPoint x: 852, endPoint y: 335, distance: 202.1
click at [852, 335] on div "Janela de atendimento Grade de atendimento Capacidade Transportadoras Veículos …" at bounding box center [598, 286] width 1197 height 573
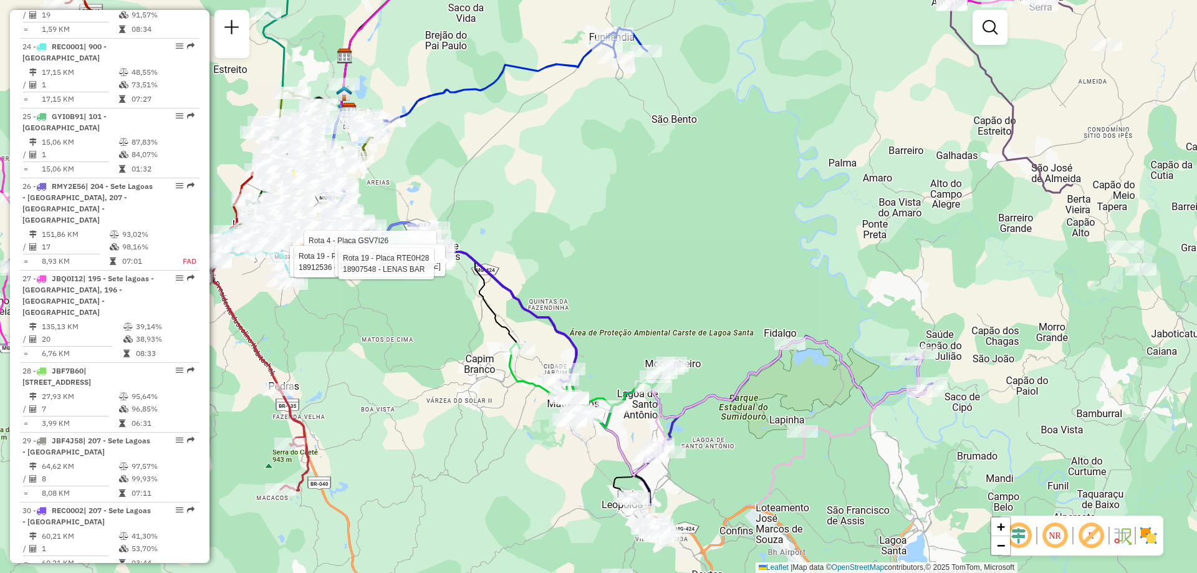
drag, startPoint x: 1054, startPoint y: 373, endPoint x: 810, endPoint y: 248, distance: 273.7
click at [810, 248] on div "Rota 4 - Placa GSV7I26 18952000 - BAR E CAFE RIBEIRO L Rota 19 - Placa RTE0H28 …" at bounding box center [598, 286] width 1197 height 573
